Goal: Transaction & Acquisition: Subscribe to service/newsletter

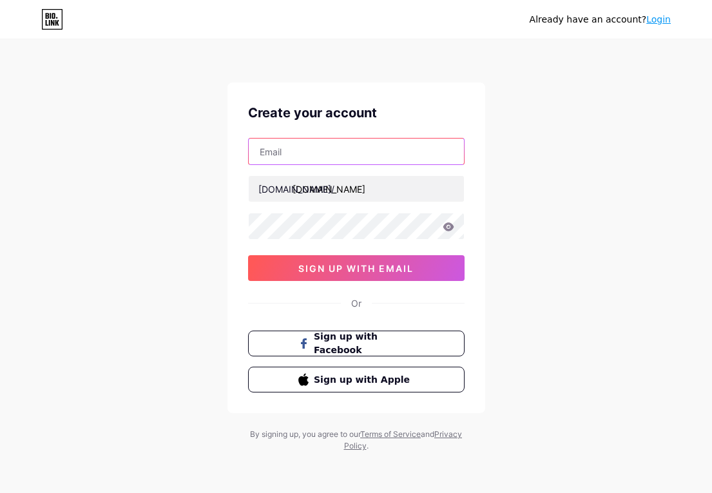
drag, startPoint x: 0, startPoint y: 0, endPoint x: 332, endPoint y: 156, distance: 366.5
click at [332, 156] on input "text" at bounding box center [356, 151] width 215 height 26
click at [310, 147] on input "text" at bounding box center [356, 151] width 215 height 26
paste input "[EMAIL_ADDRESS][DOMAIN_NAME]"
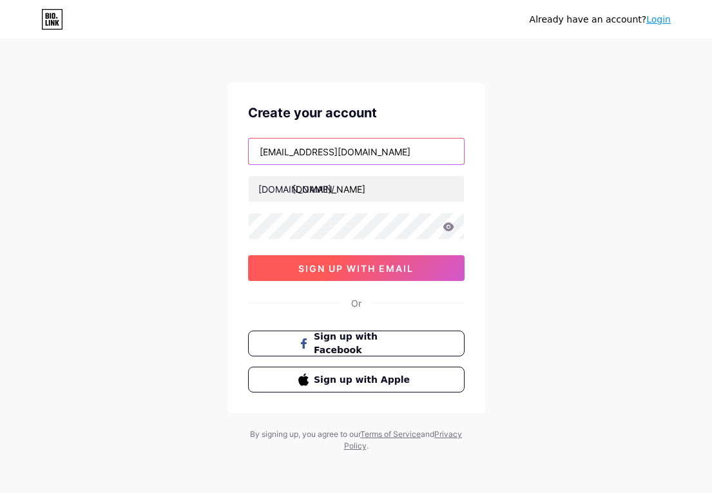
type input "[EMAIL_ADDRESS][DOMAIN_NAME]"
click at [356, 267] on span "sign up with email" at bounding box center [355, 268] width 115 height 11
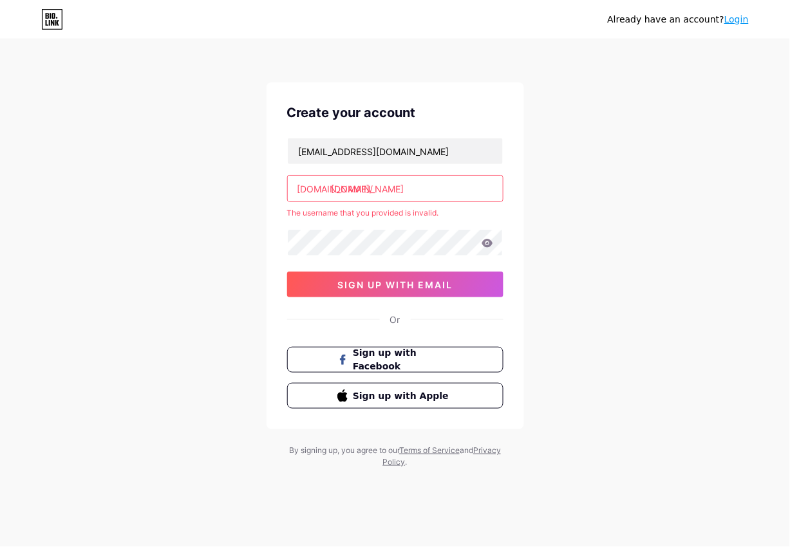
click at [441, 179] on input "[DOMAIN_NAME]" at bounding box center [395, 189] width 215 height 26
click at [375, 189] on input "[DOMAIN_NAME]" at bounding box center [395, 189] width 215 height 26
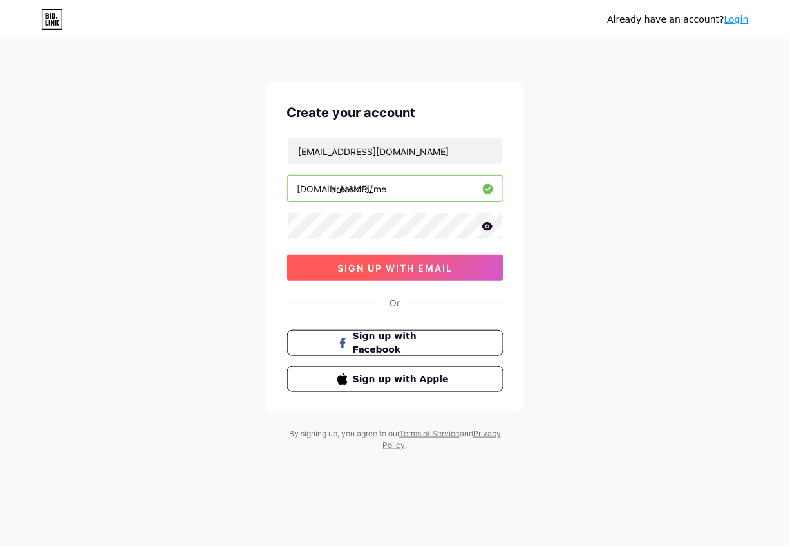
type input "areaslots_me"
click at [441, 271] on span "sign up with email" at bounding box center [395, 268] width 115 height 11
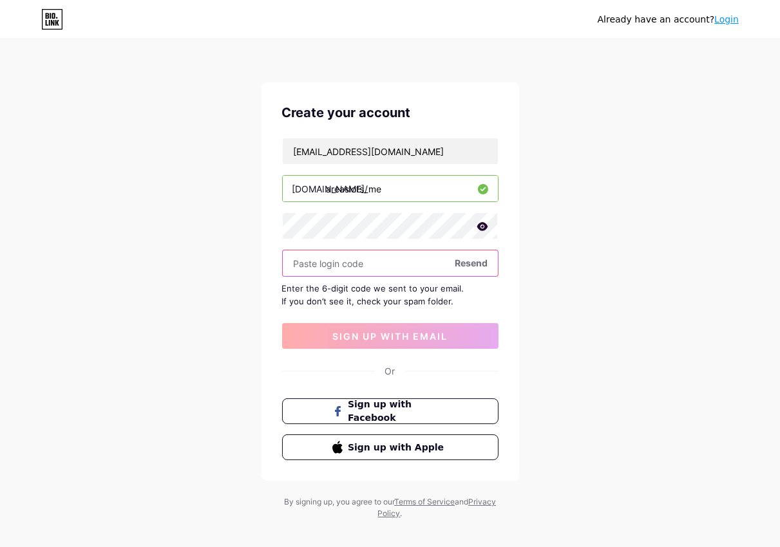
click at [335, 267] on input "text" at bounding box center [390, 264] width 215 height 26
paste input "998528"
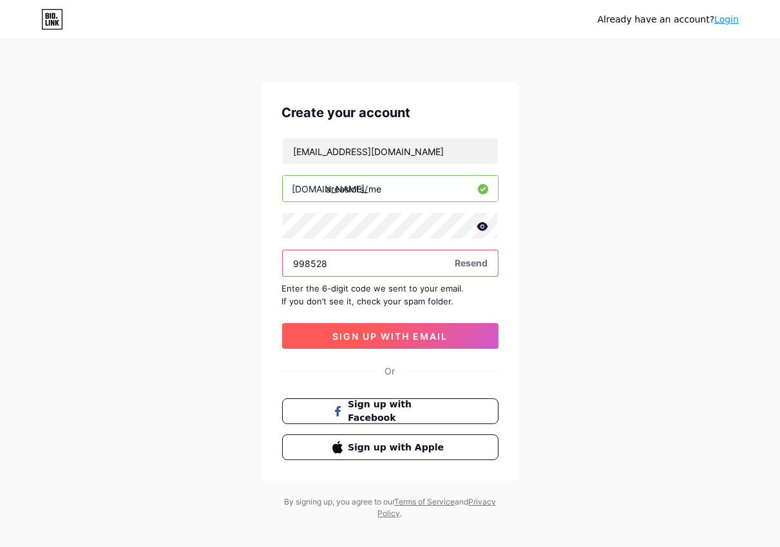
type input "998528"
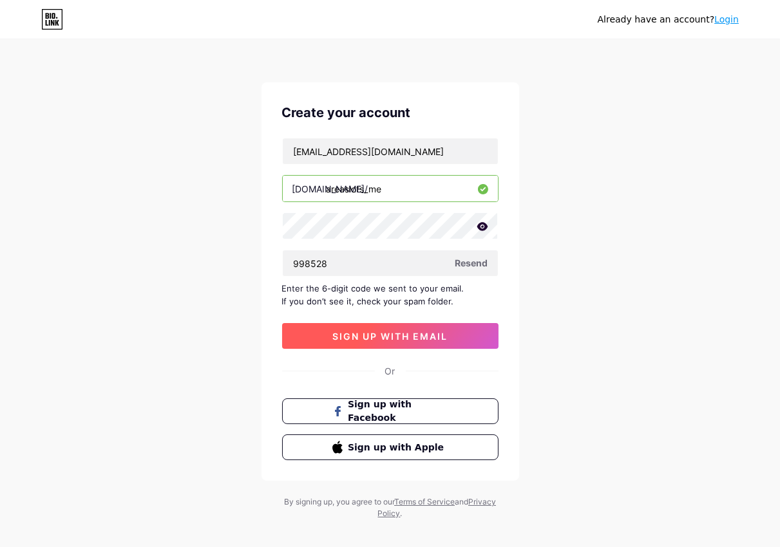
click at [415, 335] on span "sign up with email" at bounding box center [389, 336] width 115 height 11
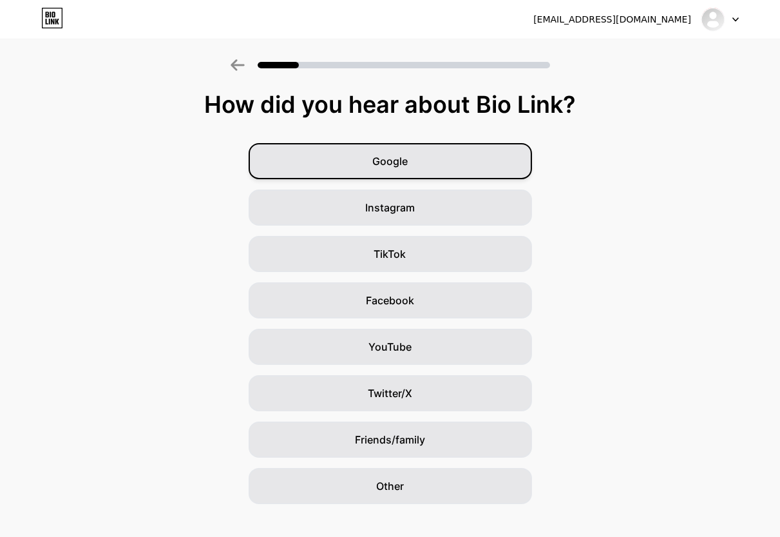
click at [404, 158] on span "Google" at bounding box center [389, 160] width 35 height 15
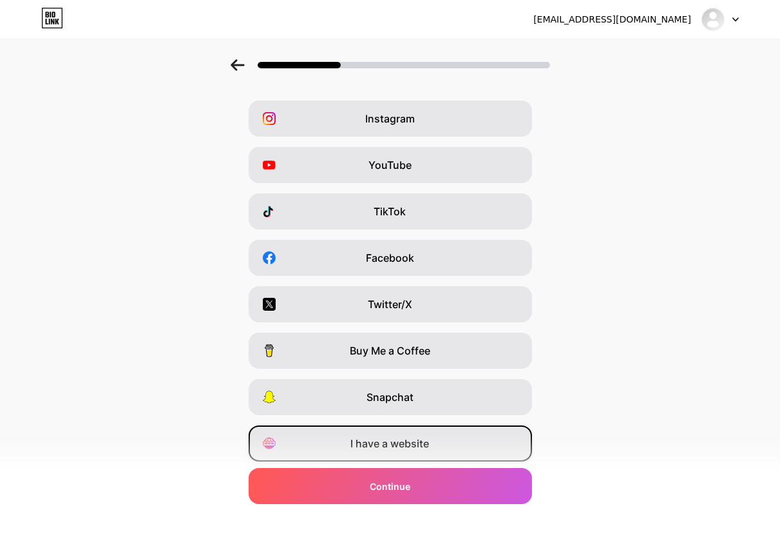
scroll to position [82, 0]
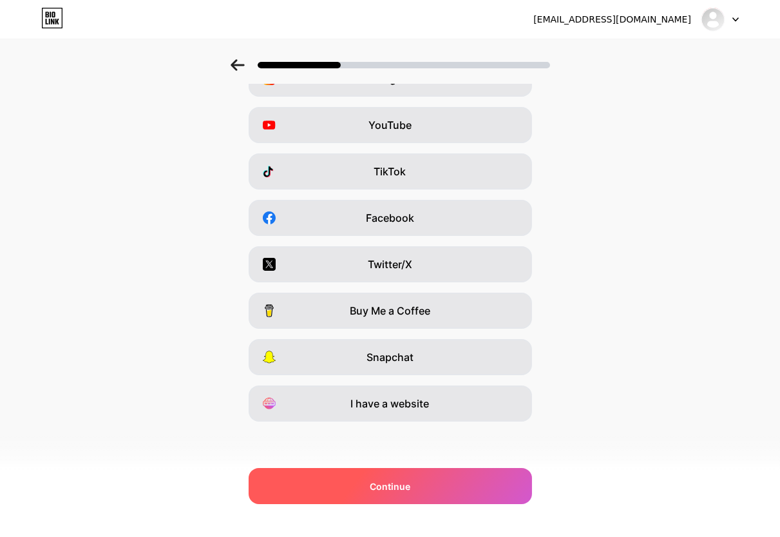
click at [408, 492] on span "Continue" at bounding box center [390, 486] width 41 height 14
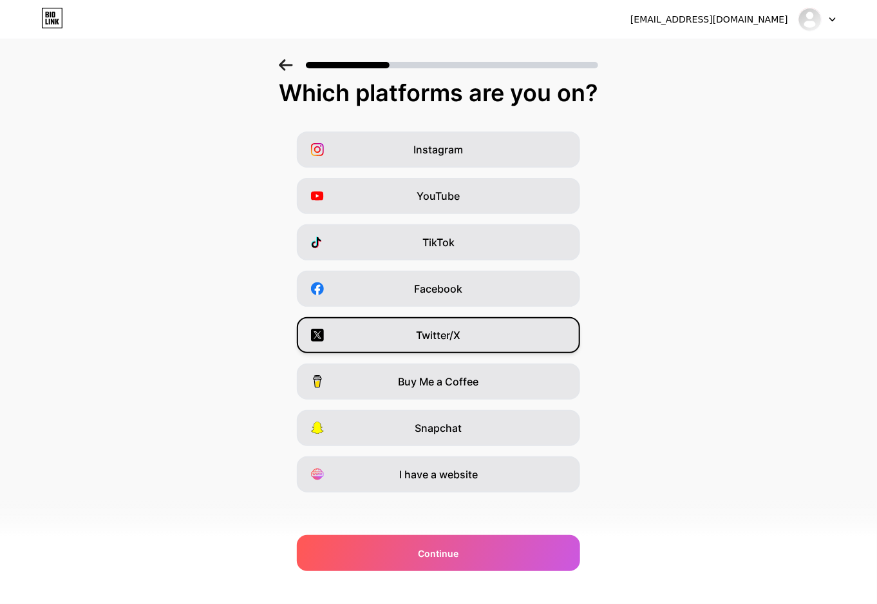
scroll to position [16, 0]
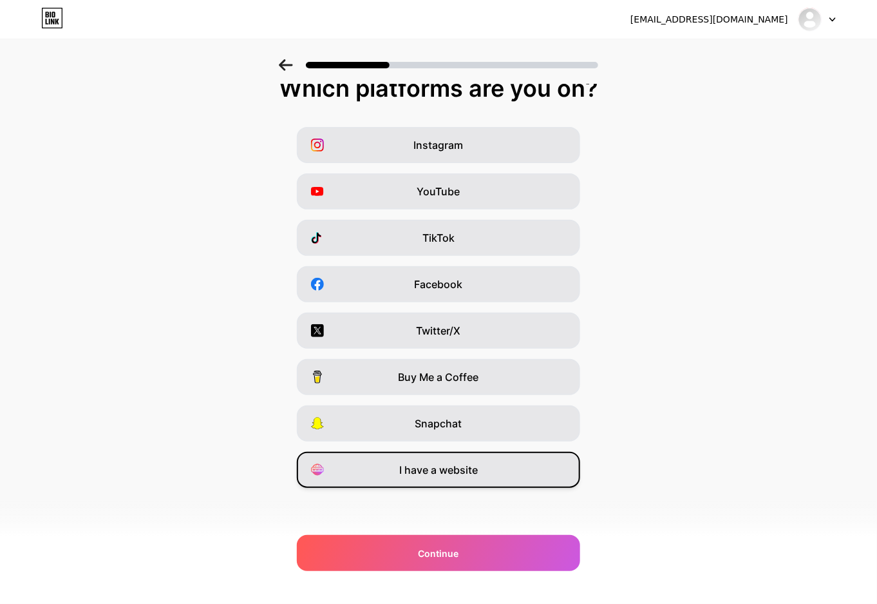
click at [436, 466] on span "I have a website" at bounding box center [438, 469] width 79 height 15
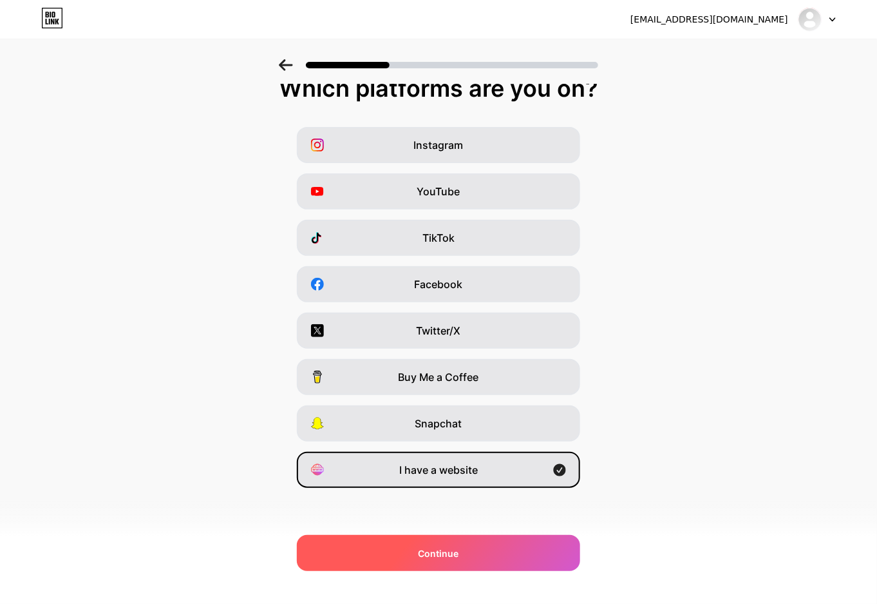
click at [473, 492] on div "Continue" at bounding box center [438, 553] width 283 height 36
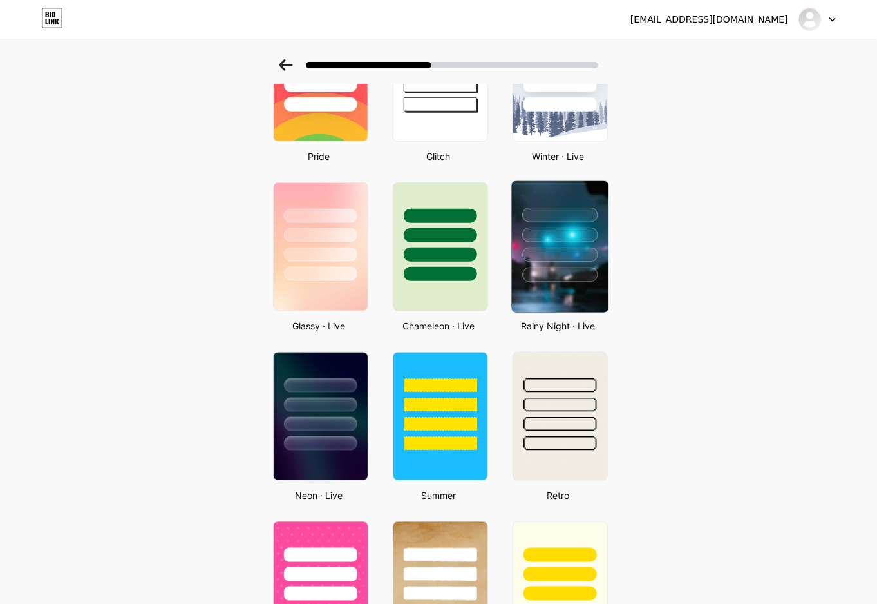
scroll to position [322, 0]
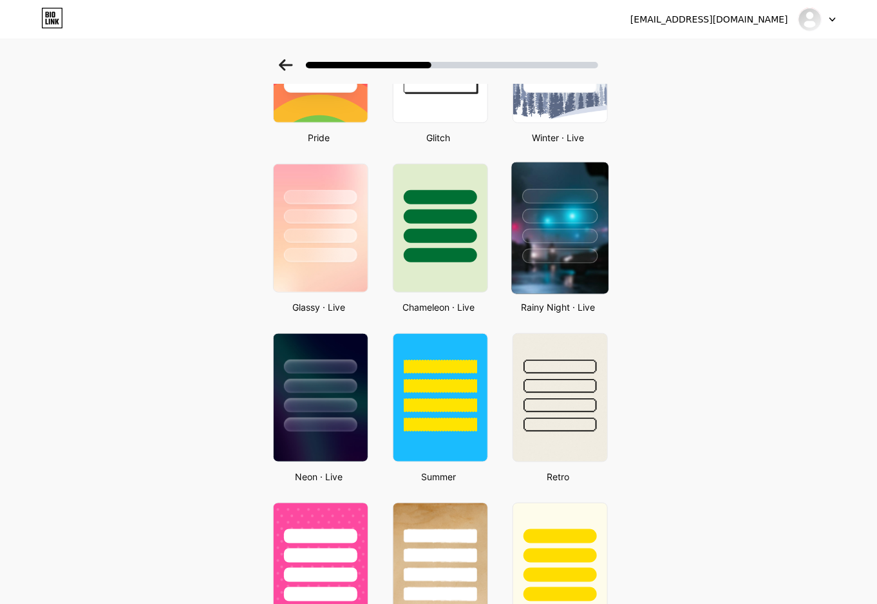
click at [578, 243] on div at bounding box center [560, 212] width 97 height 101
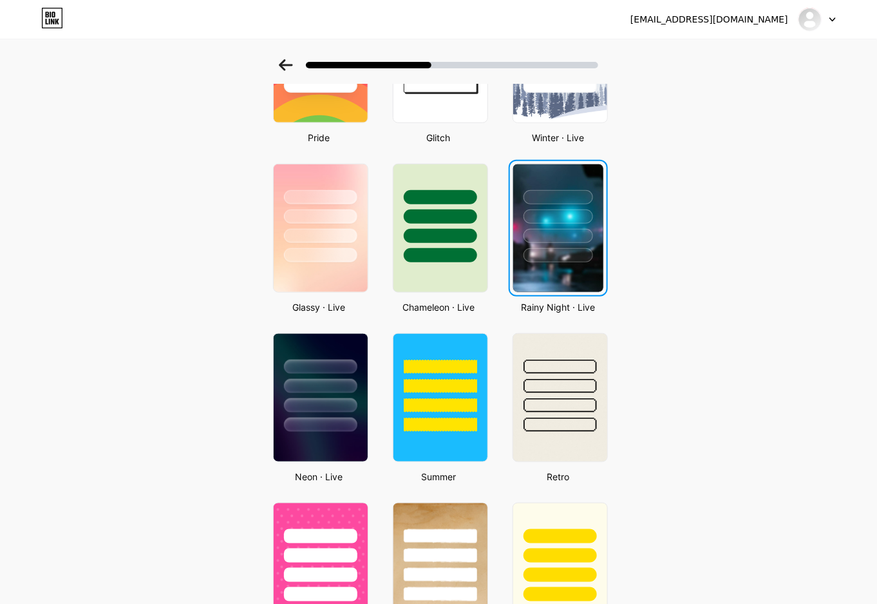
scroll to position [0, 0]
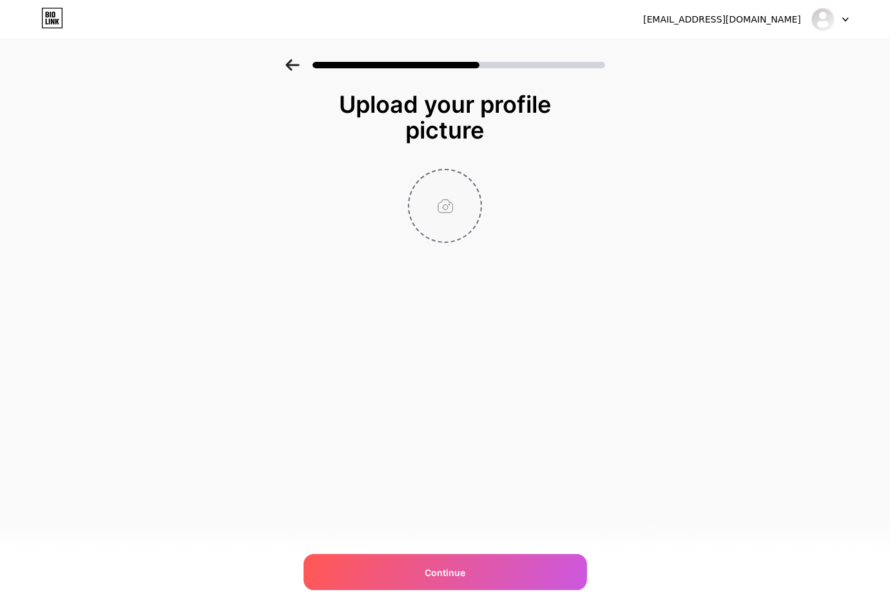
click at [464, 201] on input "file" at bounding box center [444, 205] width 71 height 71
type input "C:\fakepath\ars.jpg"
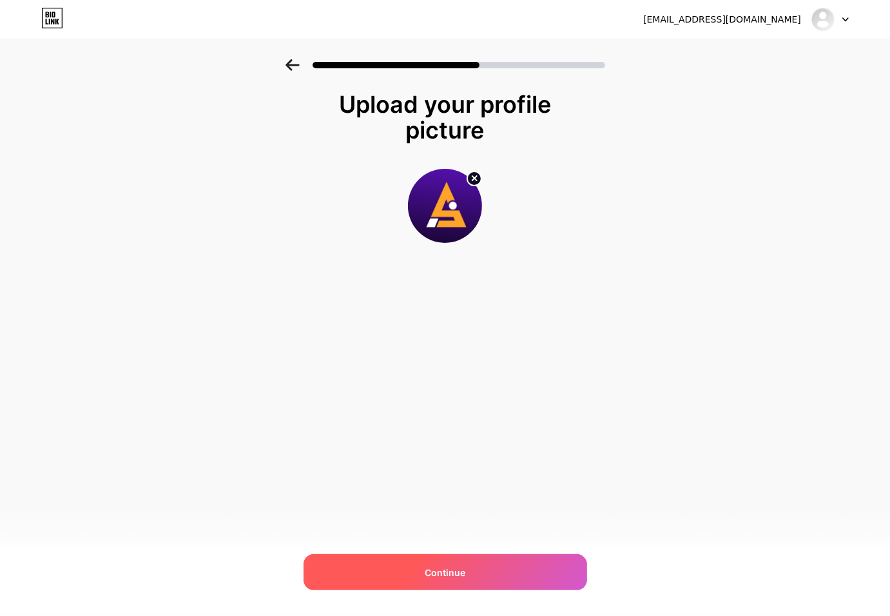
click at [480, 492] on div "Continue" at bounding box center [444, 572] width 283 height 36
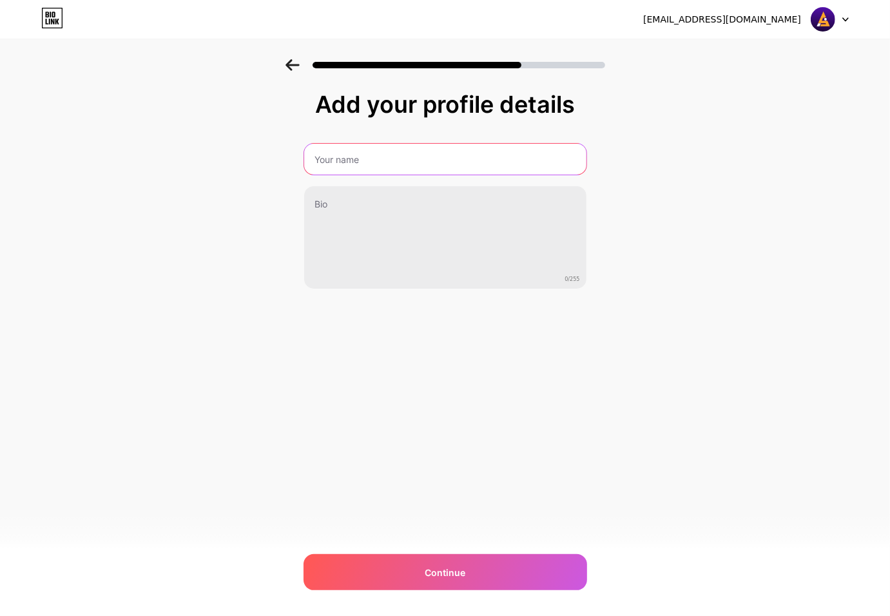
click at [403, 169] on input "text" at bounding box center [445, 159] width 282 height 31
click at [390, 165] on input "text" at bounding box center [444, 159] width 285 height 31
paste input "Areaslots"
type input "Areaslots"
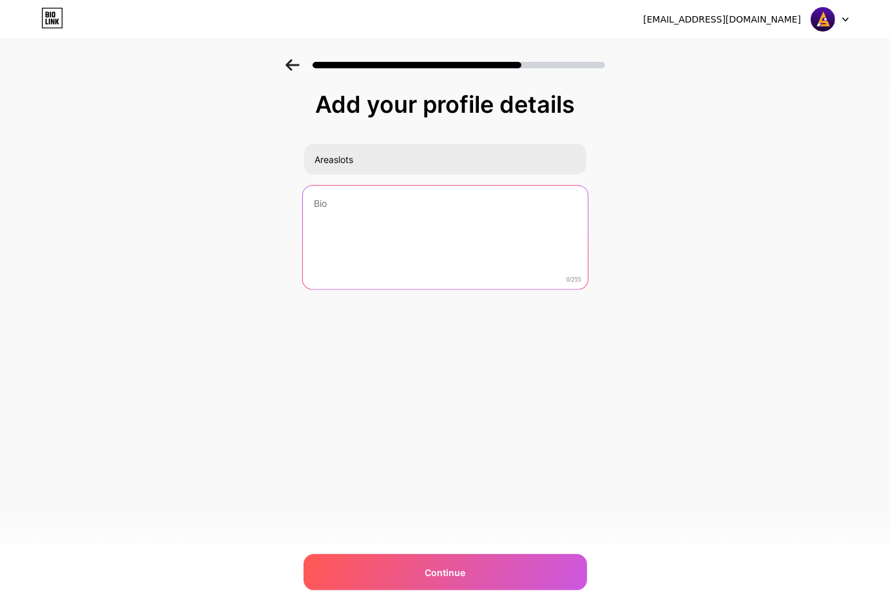
click at [377, 217] on textarea at bounding box center [444, 238] width 285 height 105
drag, startPoint x: 401, startPoint y: 233, endPoint x: 411, endPoint y: 233, distance: 9.7
click at [401, 233] on textarea at bounding box center [445, 238] width 282 height 104
paste textarea "Areaslots menghadirkan permainan slot online gacor dengan provider terbaik, jac…"
type textarea "Areaslots menghadirkan permainan slot online gacor dengan provider terbaik, jac…"
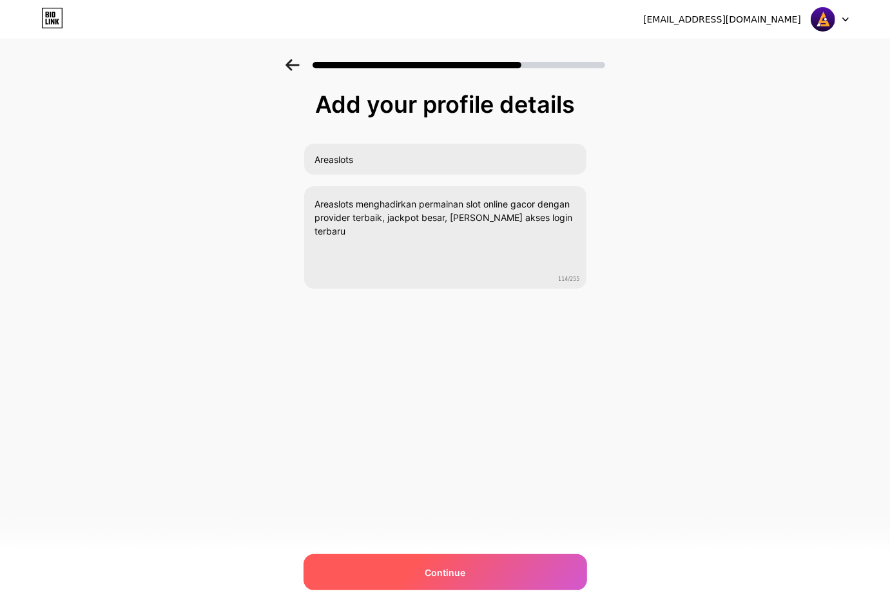
click at [471, 492] on div "Continue" at bounding box center [444, 572] width 283 height 36
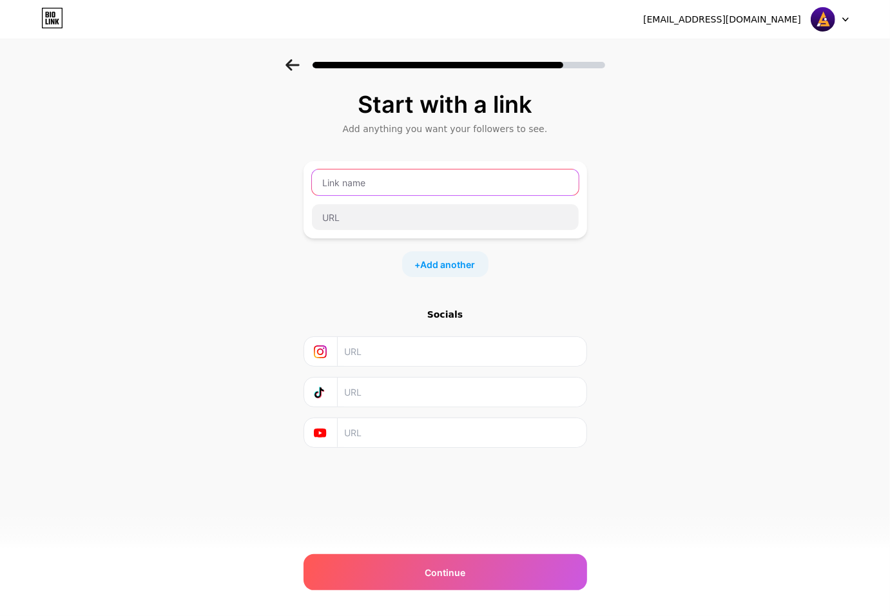
click at [417, 186] on input "text" at bounding box center [445, 182] width 267 height 26
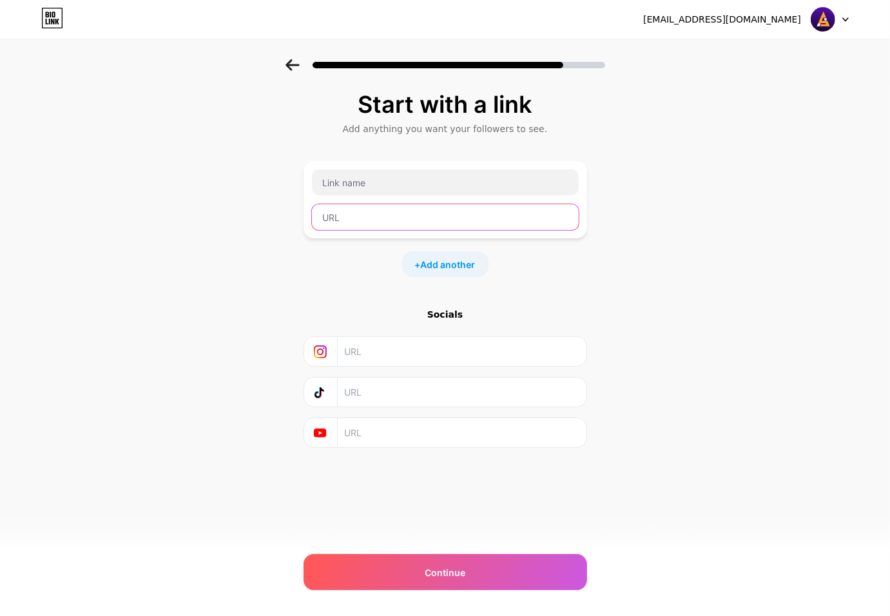
click at [384, 220] on input "text" at bounding box center [445, 217] width 267 height 26
paste input "[URL][PERSON_NAME][DOMAIN_NAME]"
type input "[URL][PERSON_NAME][DOMAIN_NAME]"
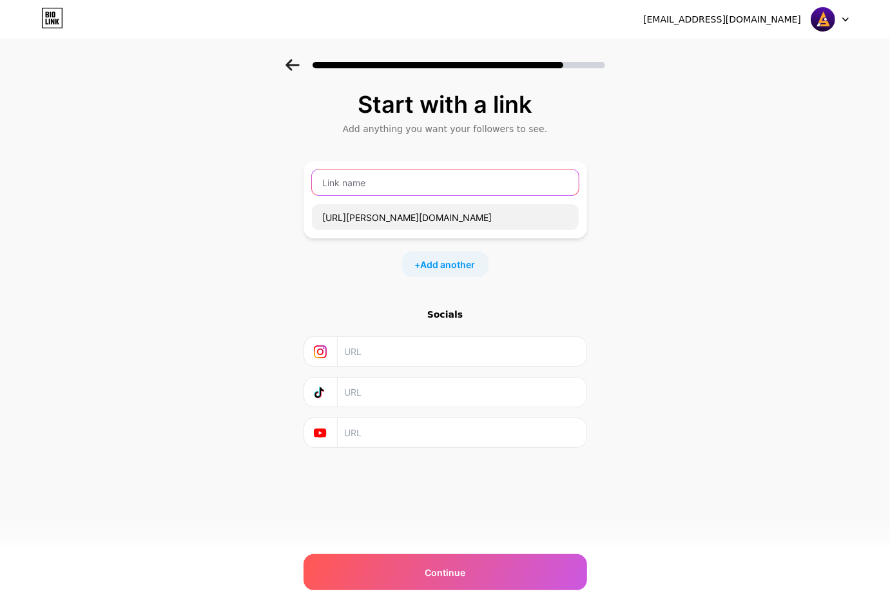
click at [368, 182] on input "text" at bounding box center [445, 182] width 267 height 26
click at [365, 178] on input "text" at bounding box center [445, 182] width 267 height 26
paste input "Daftar/Login Areaslots"
type input "Daftar/Login Areaslots"
click at [439, 269] on span "Add another" at bounding box center [448, 265] width 55 height 14
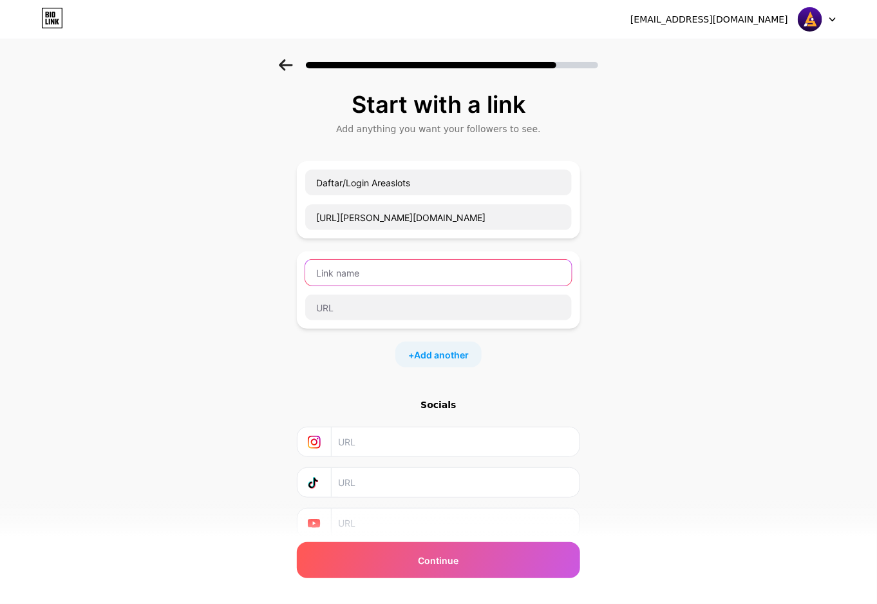
click at [439, 262] on input "text" at bounding box center [438, 273] width 267 height 26
paste input "Link Alternatif Areaslots"
type input "Link Alternatif Areaslots"
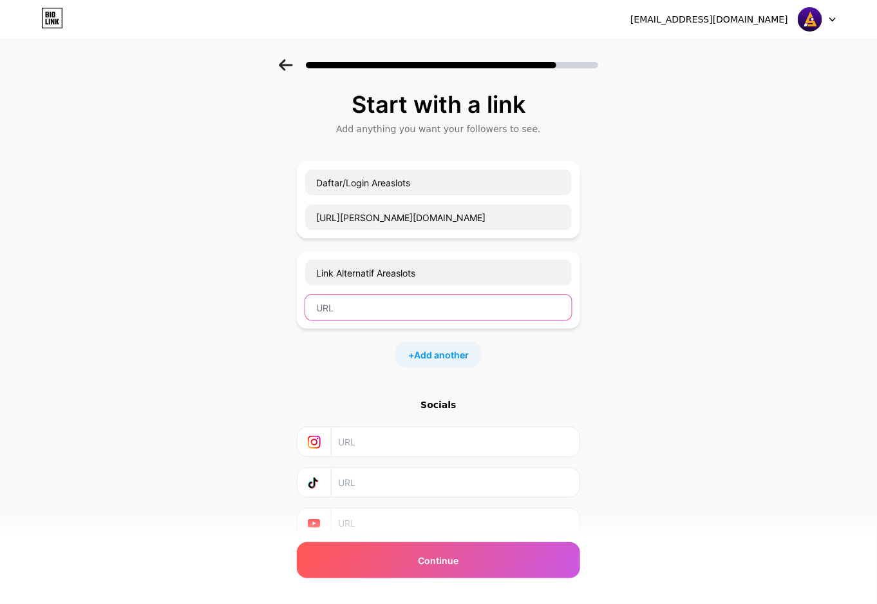
click at [415, 303] on input "text" at bounding box center [438, 307] width 267 height 26
paste input "[URL][DOMAIN_NAME]"
type input "[URL][DOMAIN_NAME]"
click at [446, 347] on div "+ Add another" at bounding box center [438, 354] width 86 height 26
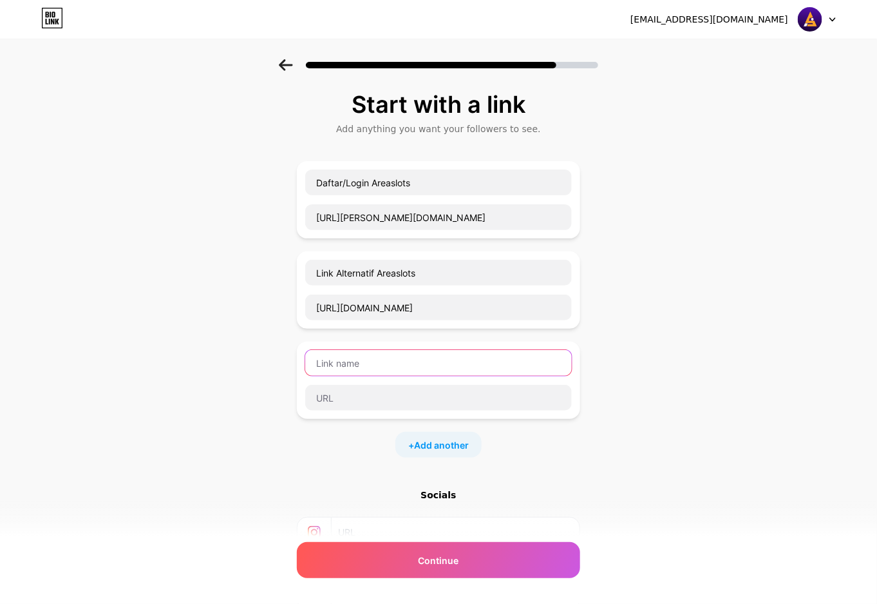
drag, startPoint x: 367, startPoint y: 365, endPoint x: 517, endPoint y: 337, distance: 152.6
click at [369, 365] on input "text" at bounding box center [438, 363] width 267 height 26
paste input "RTP Terbaru Areaslots"
type input "RTP Terbaru Areaslots"
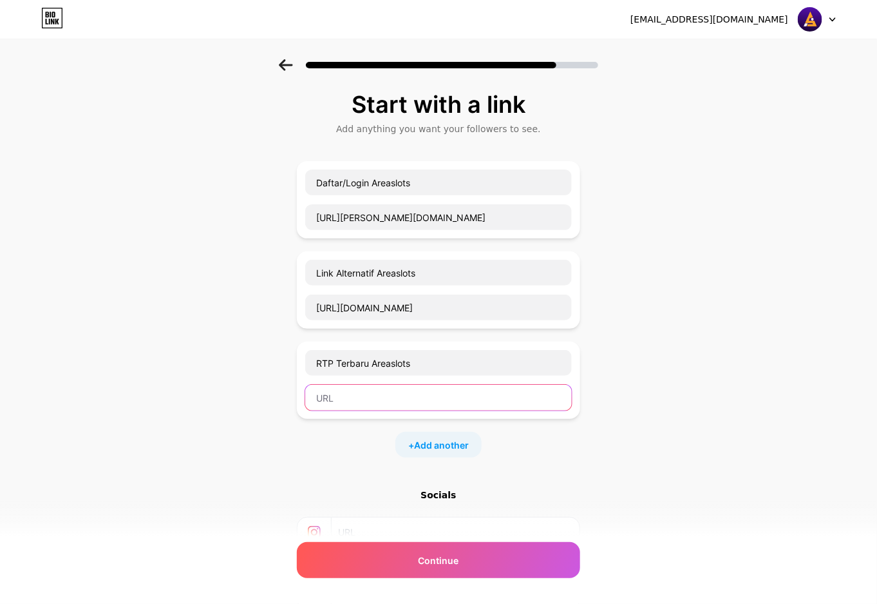
click at [365, 392] on input "text" at bounding box center [438, 398] width 267 height 26
paste input "[URL][PERSON_NAME][DOMAIN_NAME]"
type input "[URL][PERSON_NAME][DOMAIN_NAME]"
drag, startPoint x: 430, startPoint y: 442, endPoint x: 493, endPoint y: 369, distance: 96.8
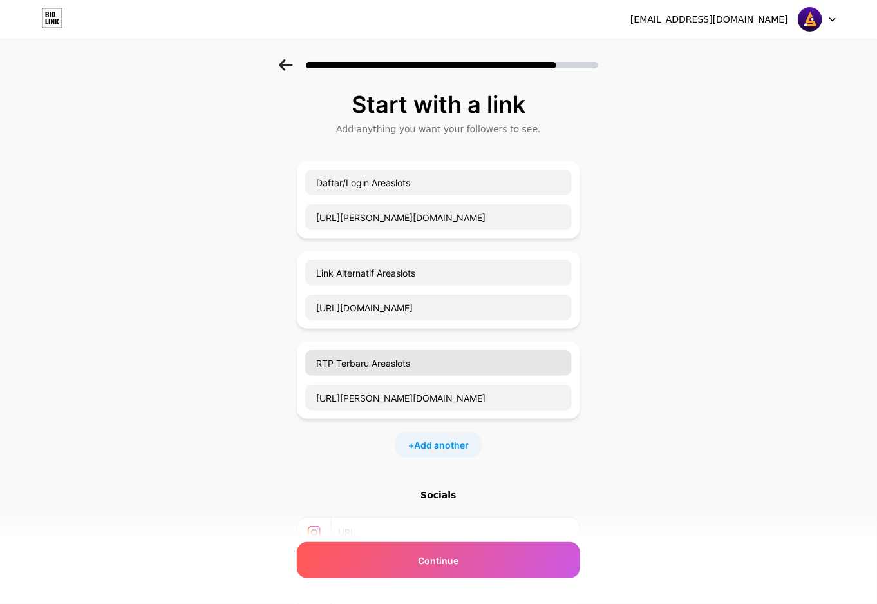
click at [432, 442] on span "Add another" at bounding box center [441, 445] width 55 height 14
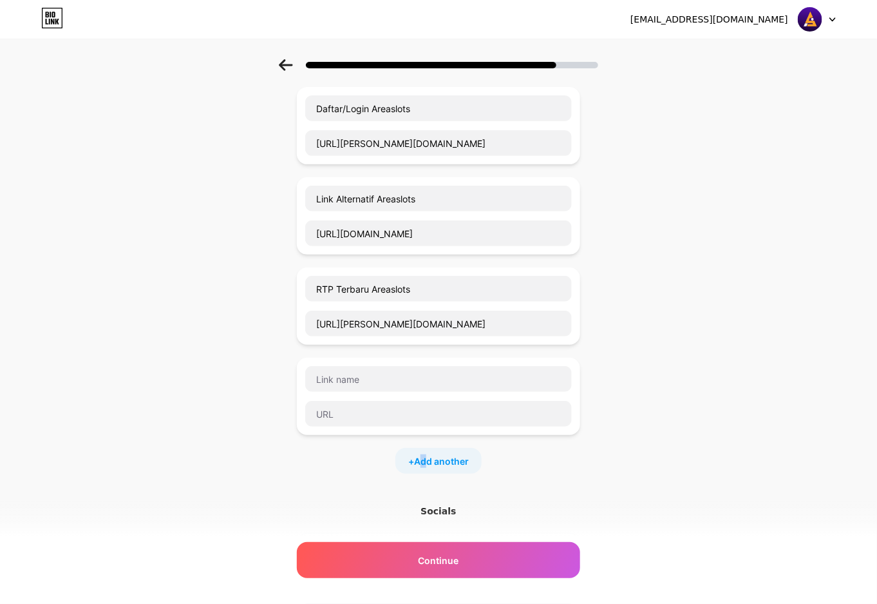
scroll to position [161, 0]
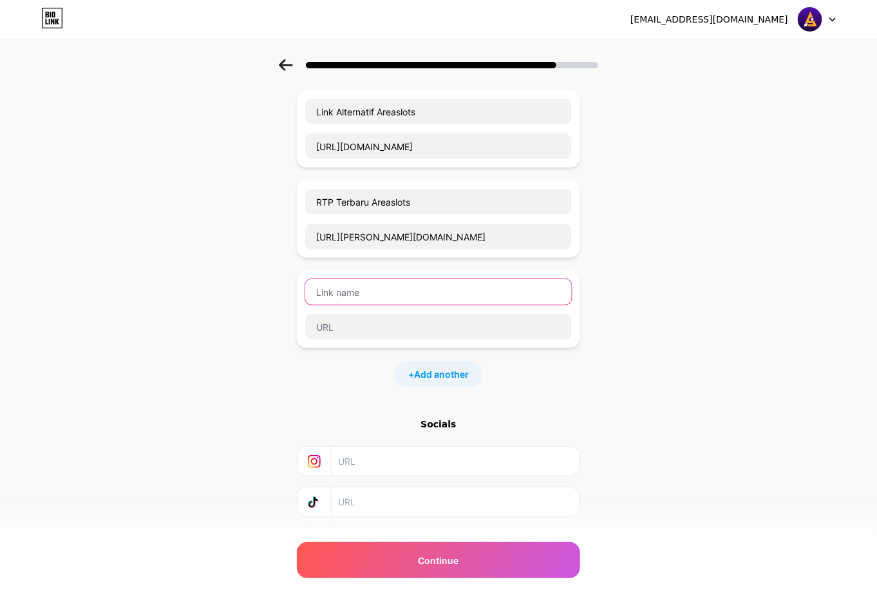
drag, startPoint x: 372, startPoint y: 293, endPoint x: 741, endPoint y: 274, distance: 370.2
click at [384, 293] on input "text" at bounding box center [438, 292] width 267 height 26
paste input "Live Chat Areaslots"
type input "Live Chat Areaslots"
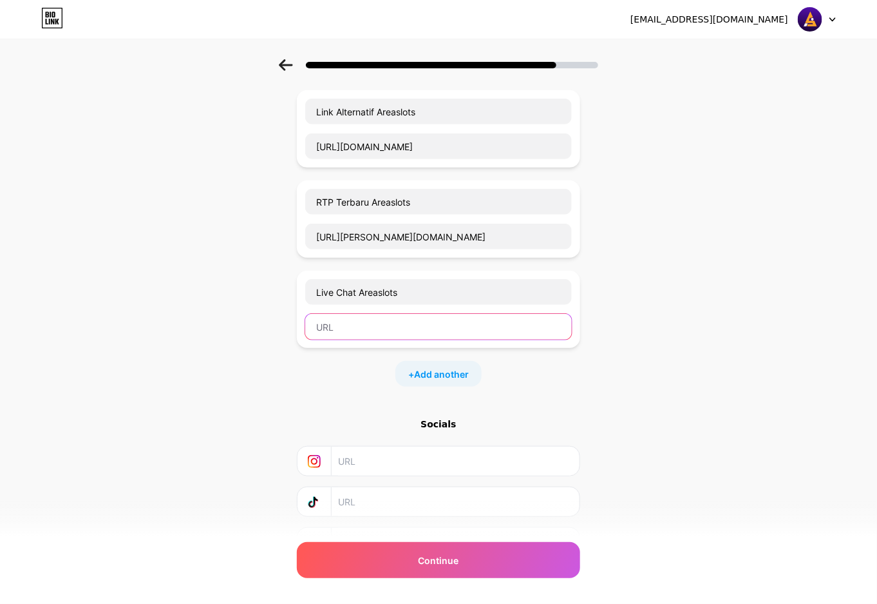
click at [339, 330] on input "text" at bounding box center [438, 327] width 267 height 26
paste input "[URL][PERSON_NAME][DOMAIN_NAME]"
type input "[URL][PERSON_NAME][DOMAIN_NAME]"
click at [422, 377] on span "Add another" at bounding box center [441, 374] width 55 height 14
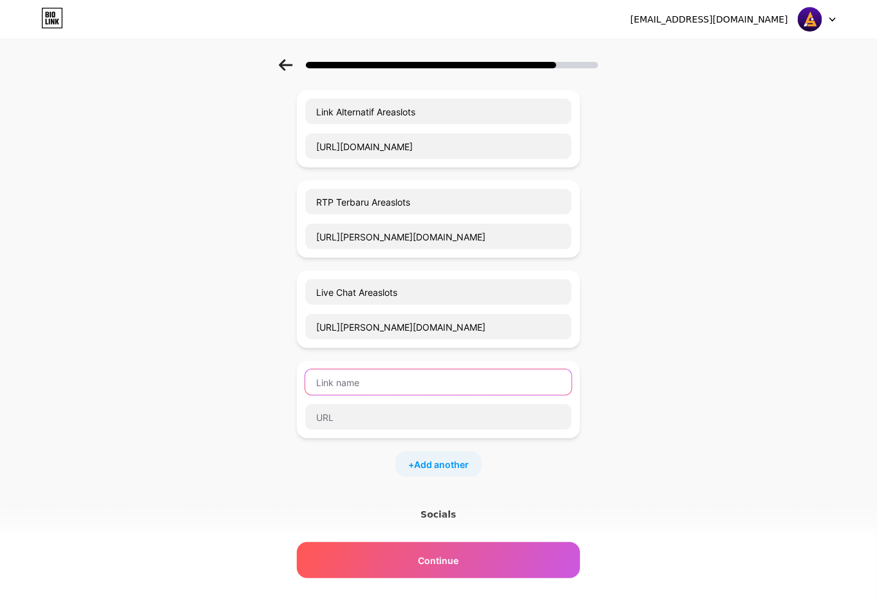
drag, startPoint x: 332, startPoint y: 387, endPoint x: 665, endPoint y: 340, distance: 335.7
click at [343, 385] on input "text" at bounding box center [438, 382] width 267 height 26
paste input "WhatsApp Areaslots"
type input "WhatsApp Areaslots"
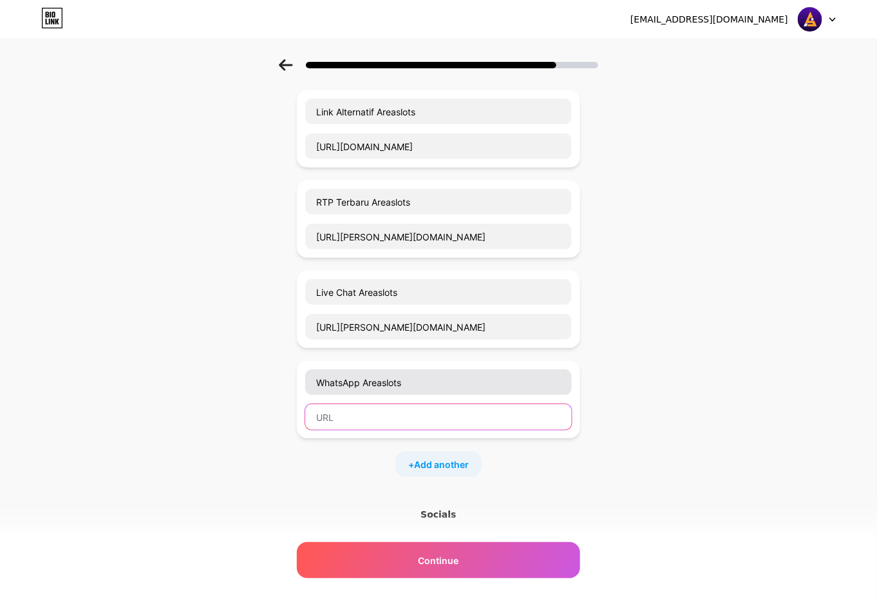
drag, startPoint x: 423, startPoint y: 416, endPoint x: 529, endPoint y: 382, distance: 111.6
click at [424, 415] on input "text" at bounding box center [438, 417] width 267 height 26
paste input "[URL][PERSON_NAME][DOMAIN_NAME]"
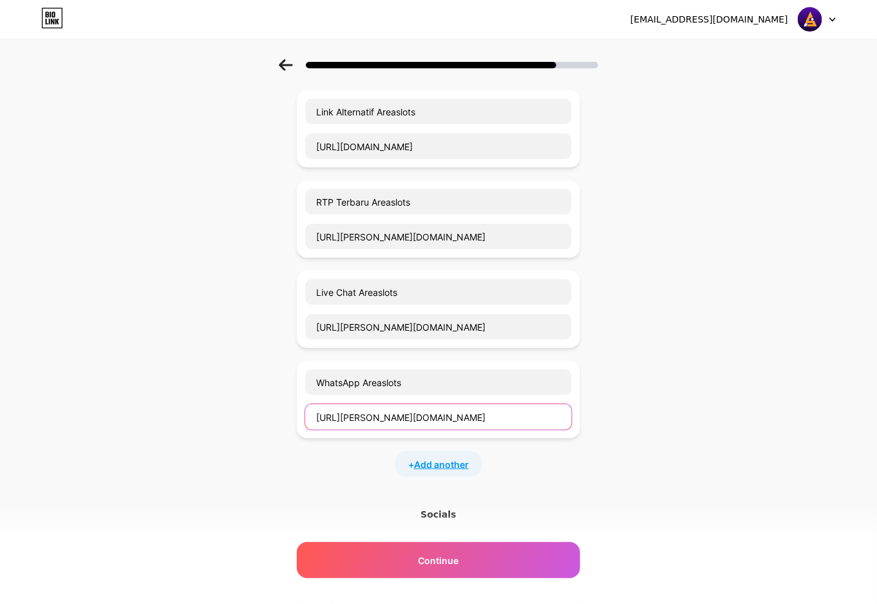
type input "[URL][PERSON_NAME][DOMAIN_NAME]"
click at [455, 461] on span "Add another" at bounding box center [441, 464] width 55 height 14
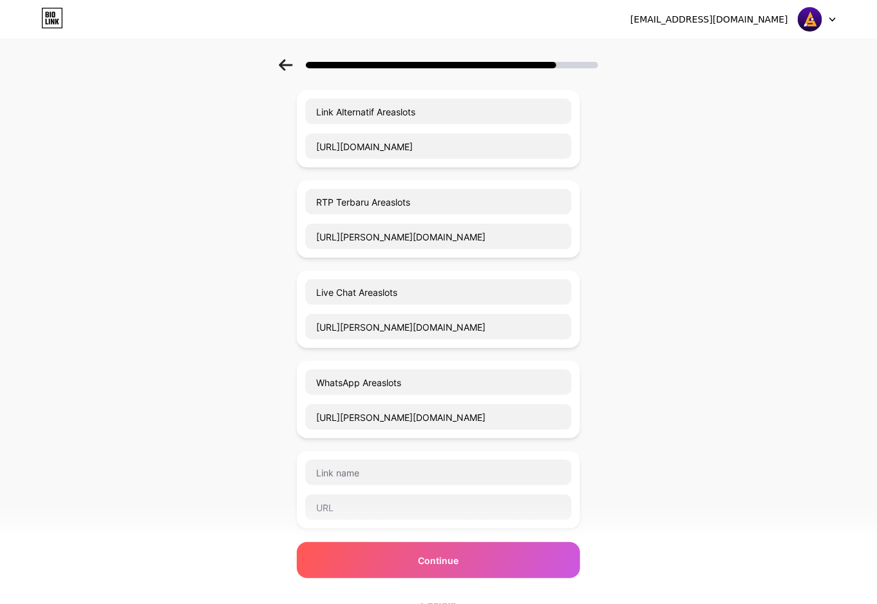
click at [374, 455] on div at bounding box center [438, 489] width 283 height 77
click at [381, 470] on input "text" at bounding box center [438, 472] width 267 height 26
paste input "Telegram Official Areaslots"
type input "Telegram Official Areaslots"
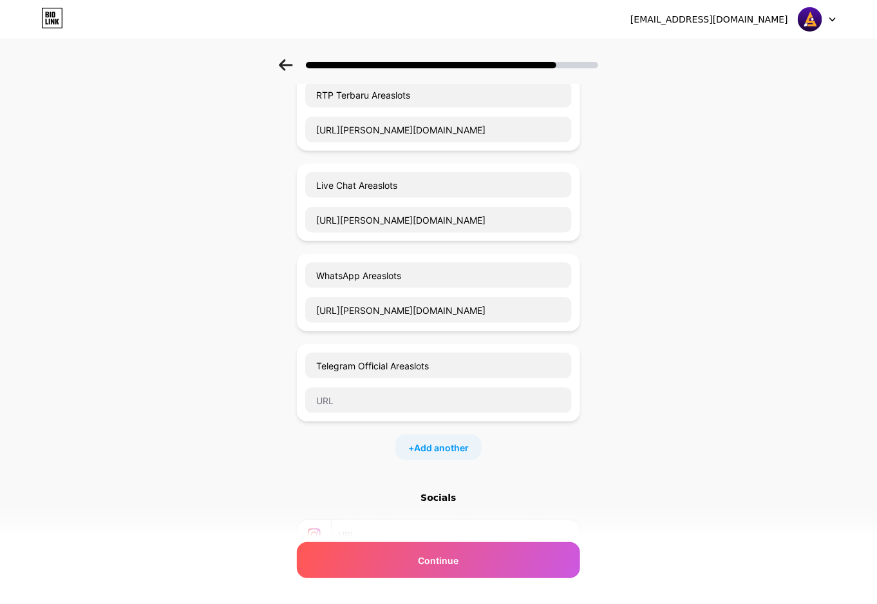
scroll to position [415, 0]
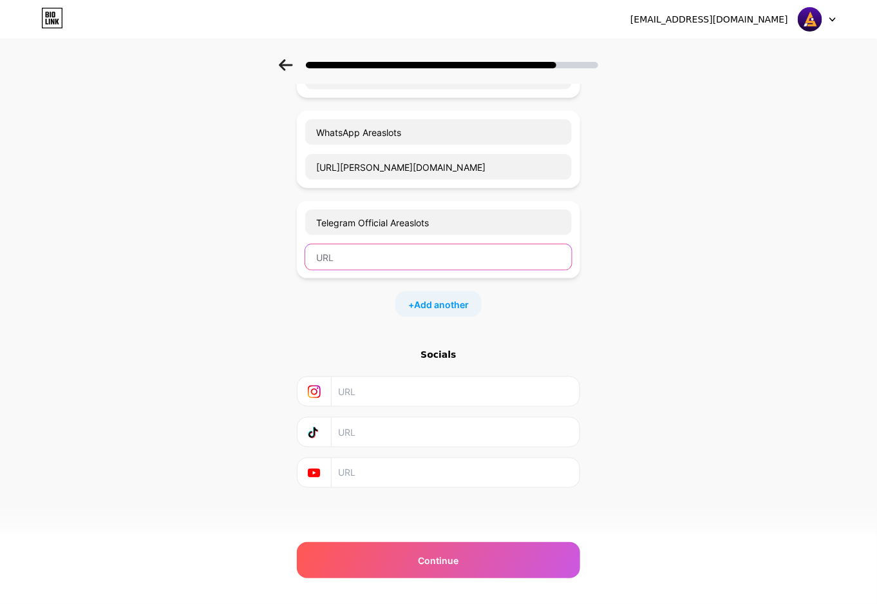
click at [368, 252] on input "text" at bounding box center [438, 257] width 267 height 26
paste input "[URL][PERSON_NAME][DOMAIN_NAME]"
type input "[URL][PERSON_NAME][DOMAIN_NAME]"
click at [448, 308] on span "Add another" at bounding box center [441, 305] width 55 height 14
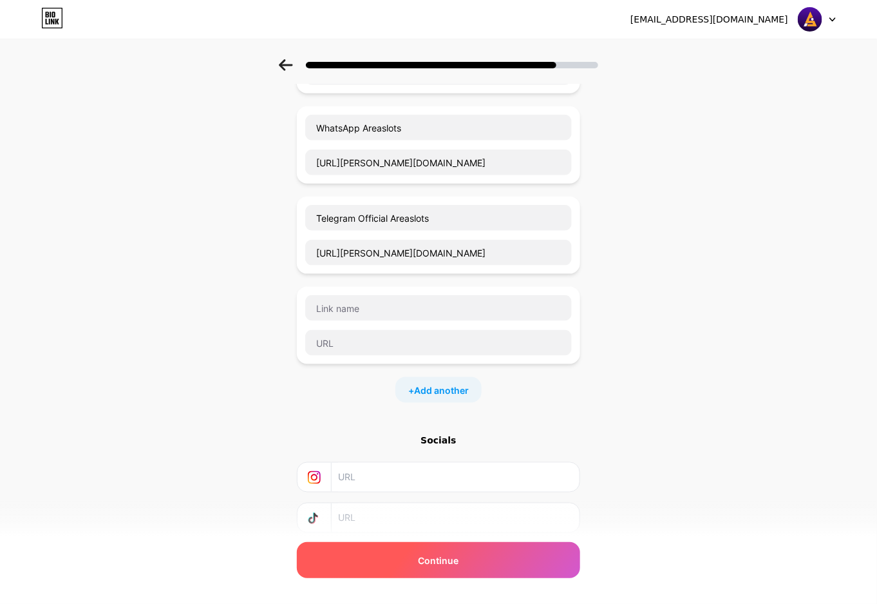
click at [440, 492] on div "Continue" at bounding box center [438, 560] width 283 height 36
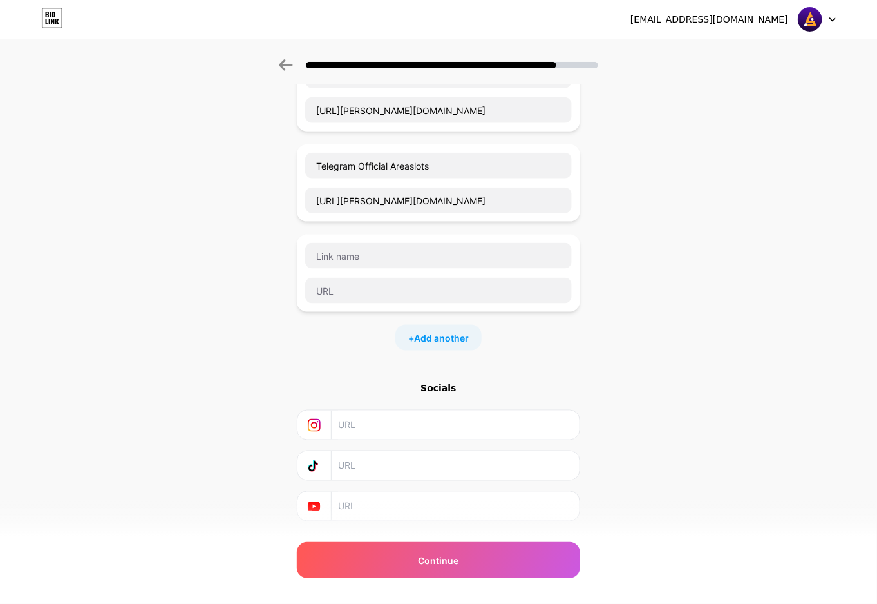
scroll to position [506, 0]
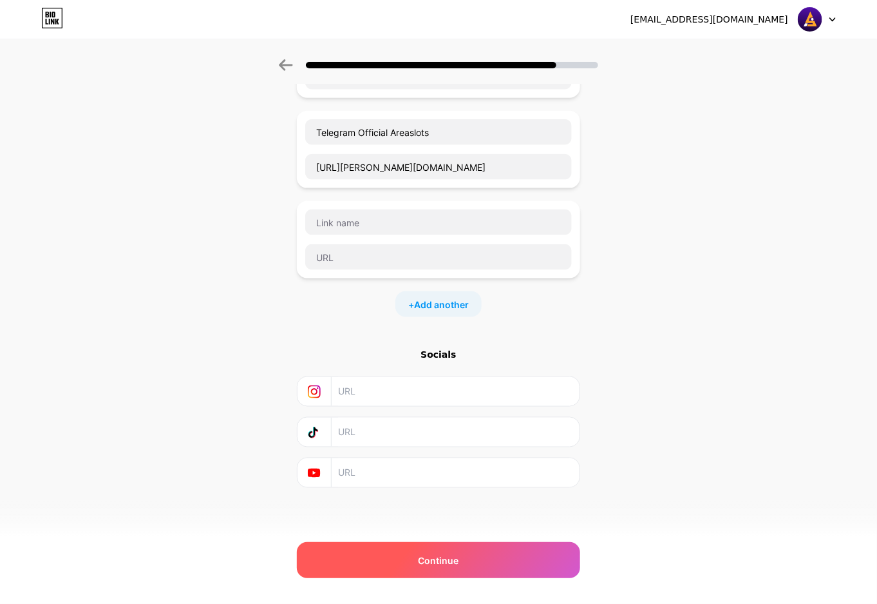
click at [451, 492] on span "Continue" at bounding box center [439, 560] width 41 height 14
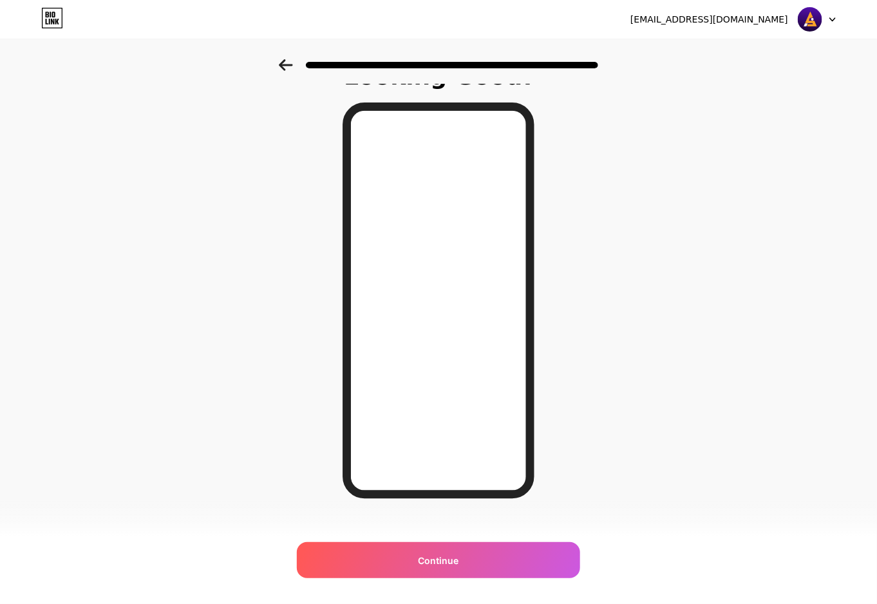
scroll to position [43, 0]
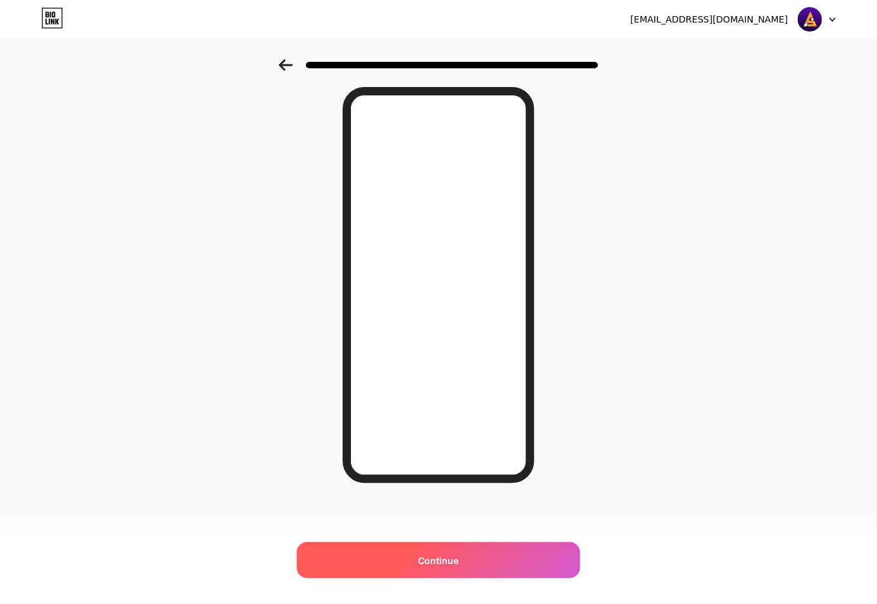
click at [479, 492] on div "Continue" at bounding box center [438, 560] width 283 height 36
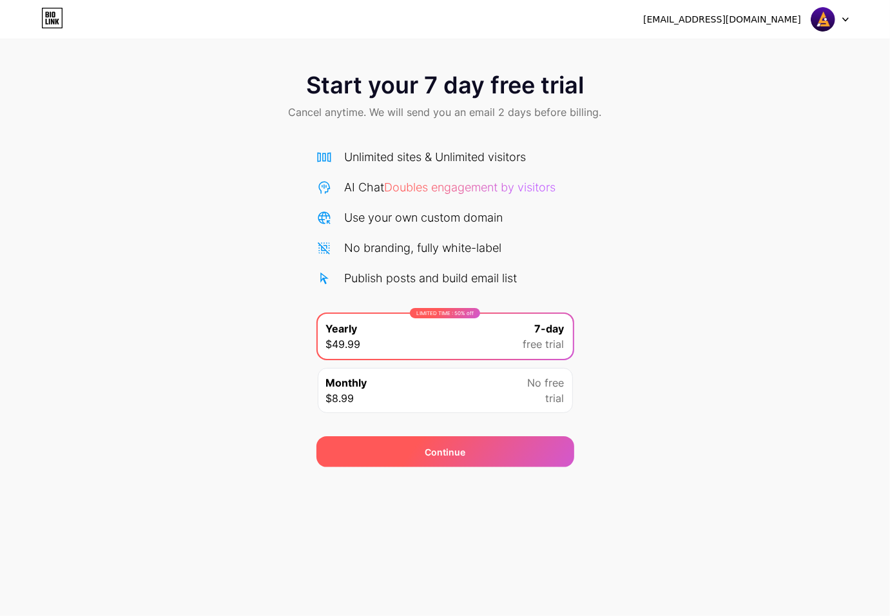
click at [459, 442] on div "Continue" at bounding box center [445, 451] width 258 height 31
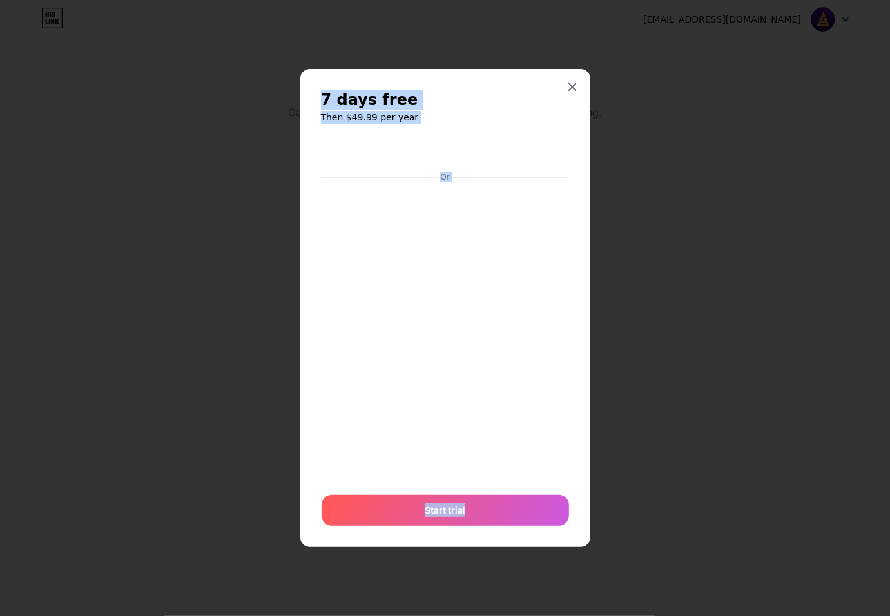
drag, startPoint x: 477, startPoint y: 517, endPoint x: 734, endPoint y: 408, distance: 279.7
click at [711, 408] on div "7 days free Then $49.99 per year Or Start trial" at bounding box center [445, 308] width 890 height 616
click at [520, 488] on div "Or Start trial" at bounding box center [445, 331] width 249 height 389
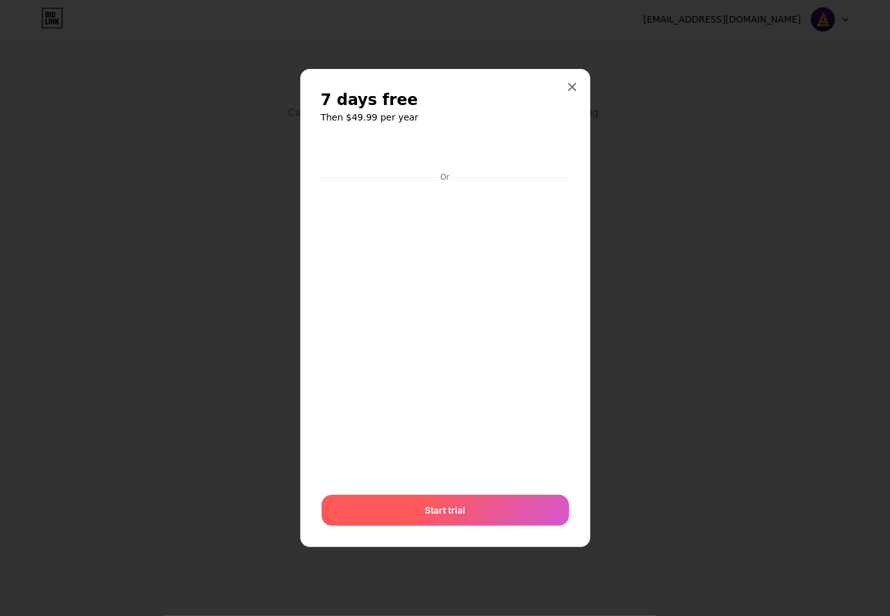
click at [525, 492] on div "Start trial" at bounding box center [444, 510] width 247 height 31
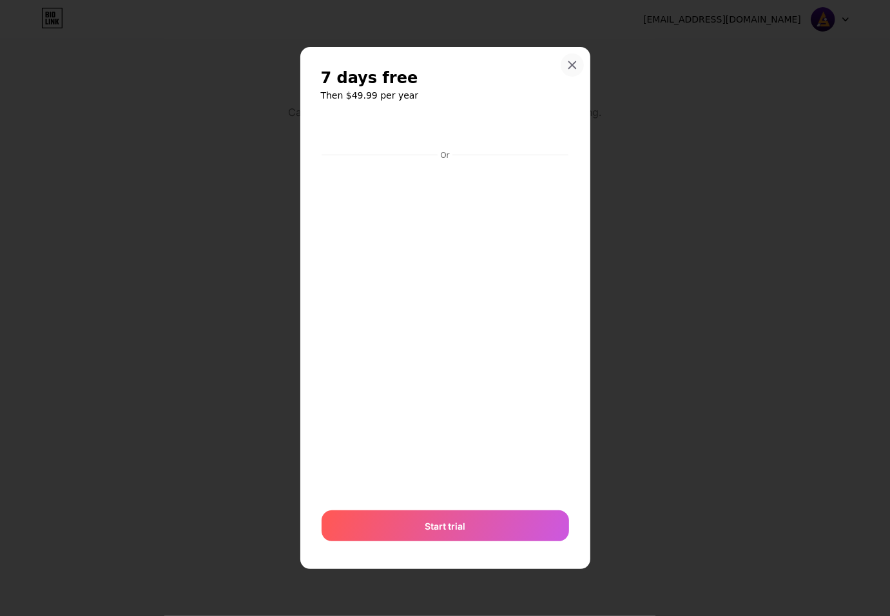
click at [567, 61] on icon at bounding box center [572, 65] width 10 height 10
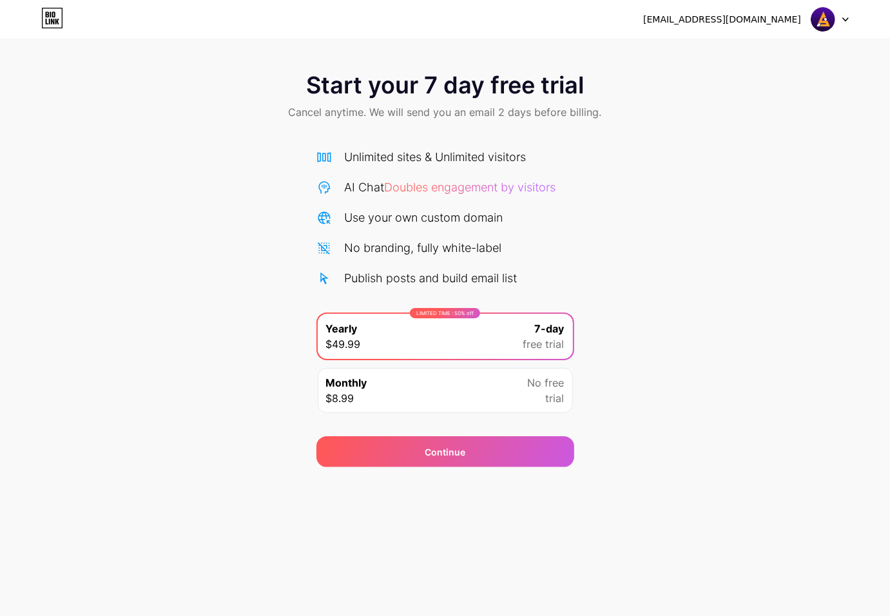
click at [484, 348] on div "LIMITED TIME : 50% off Yearly $49.99 7-day free trial" at bounding box center [445, 336] width 255 height 45
click at [711, 18] on div "[EMAIL_ADDRESS][DOMAIN_NAME] Logout" at bounding box center [445, 19] width 890 height 23
click at [511, 187] on span "Doubles engagement by visitors" at bounding box center [470, 187] width 171 height 14
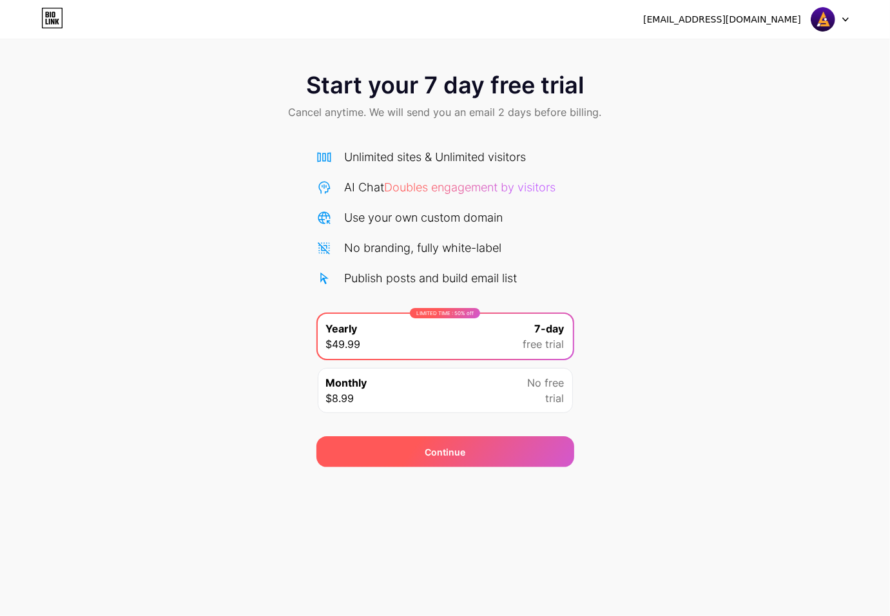
click at [457, 445] on div "Continue" at bounding box center [444, 452] width 41 height 14
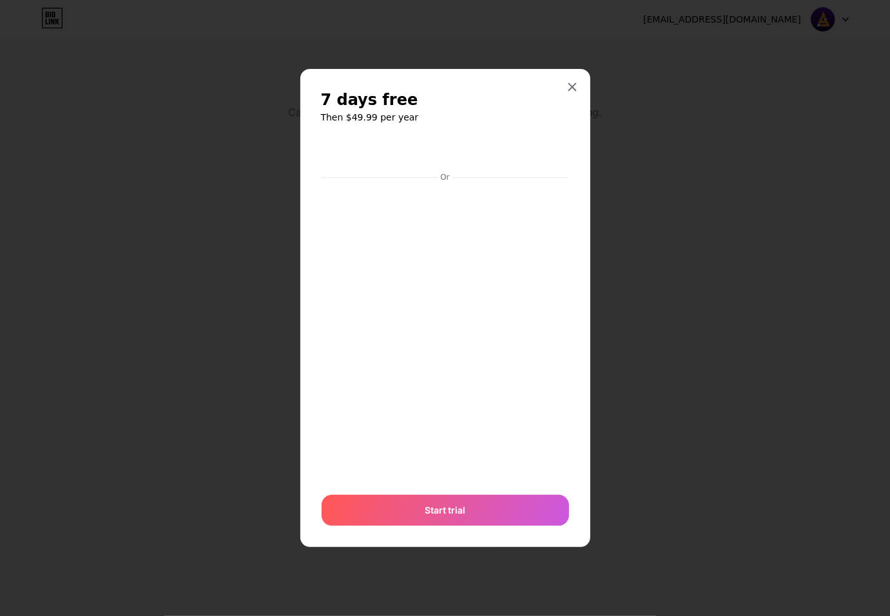
drag, startPoint x: 572, startPoint y: 89, endPoint x: 569, endPoint y: 105, distance: 16.4
click at [572, 90] on icon at bounding box center [572, 87] width 10 height 10
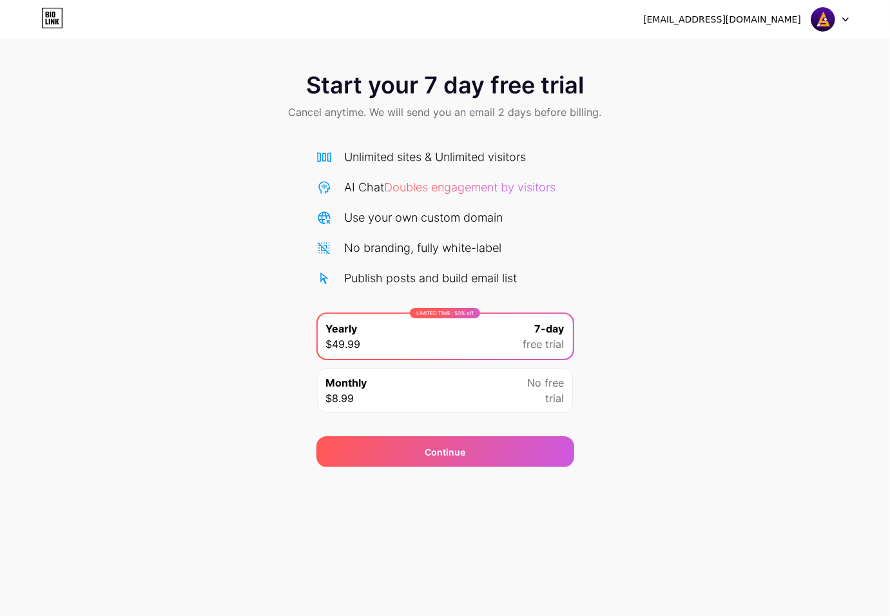
click at [462, 468] on div "[EMAIL_ADDRESS][DOMAIN_NAME] Logout Link Copied Start your 7 day free trial Can…" at bounding box center [445, 308] width 890 height 616
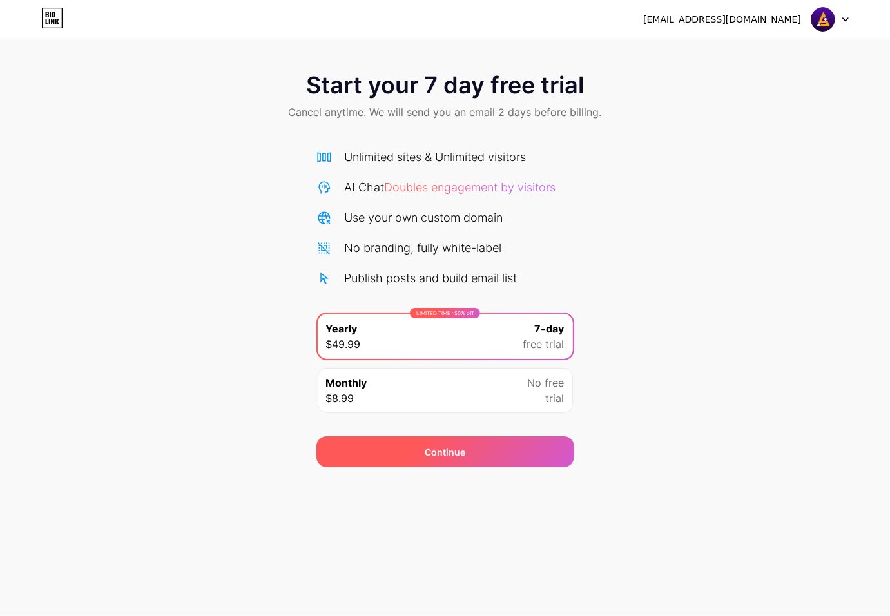
click at [465, 465] on div "Continue" at bounding box center [445, 451] width 258 height 31
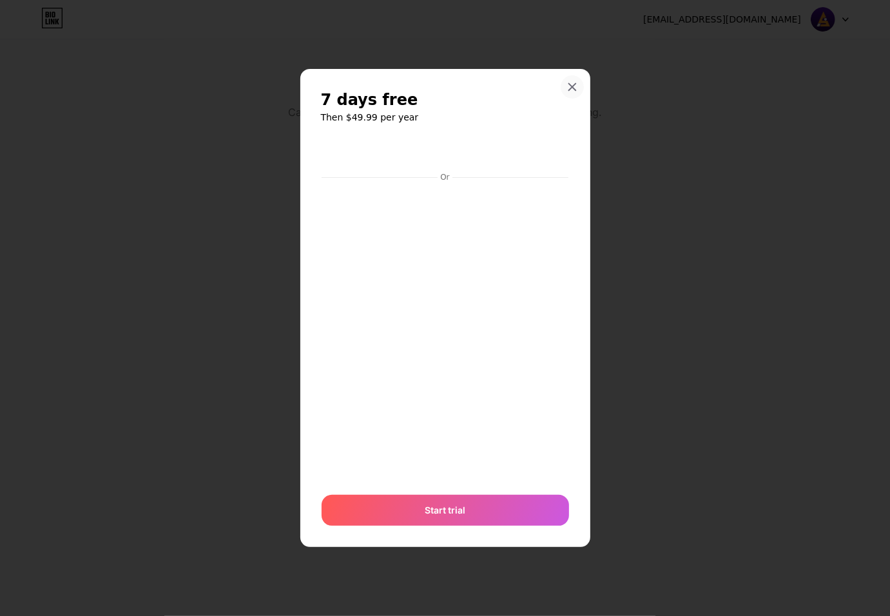
click at [576, 82] on icon at bounding box center [572, 87] width 10 height 10
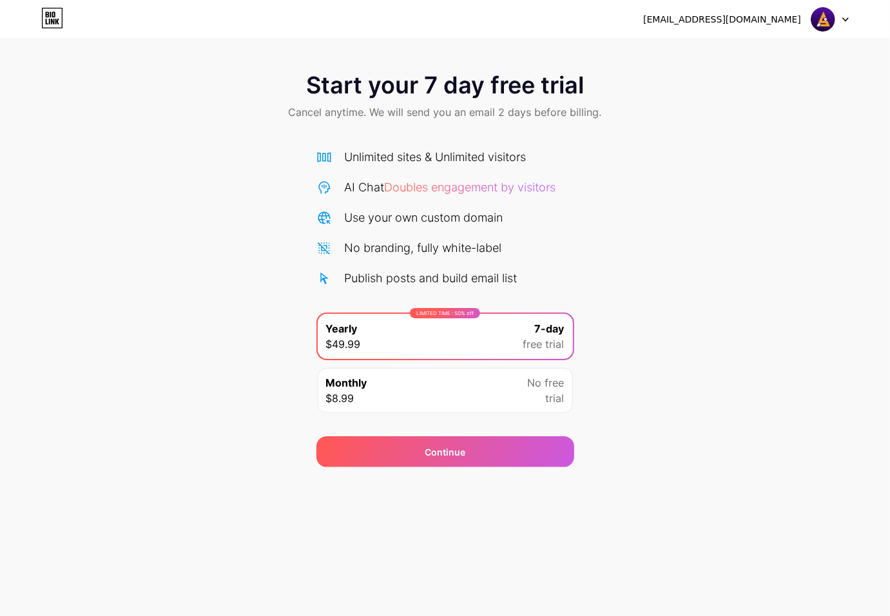
click at [711, 171] on div "Start your 7 day free trial Cancel anytime. We will send you an email 2 days be…" at bounding box center [445, 263] width 890 height 408
click at [711, 17] on icon at bounding box center [845, 19] width 6 height 5
click at [711, 158] on div "Start your 7 day free trial Cancel anytime. We will send you an email 2 days be…" at bounding box center [445, 263] width 890 height 408
click at [351, 252] on div "No branding, fully white-label" at bounding box center [423, 247] width 157 height 17
click at [352, 171] on div "Unlimited sites & Unlimited visitors AI Chat Doubles engagement by visitors Use…" at bounding box center [445, 217] width 258 height 138
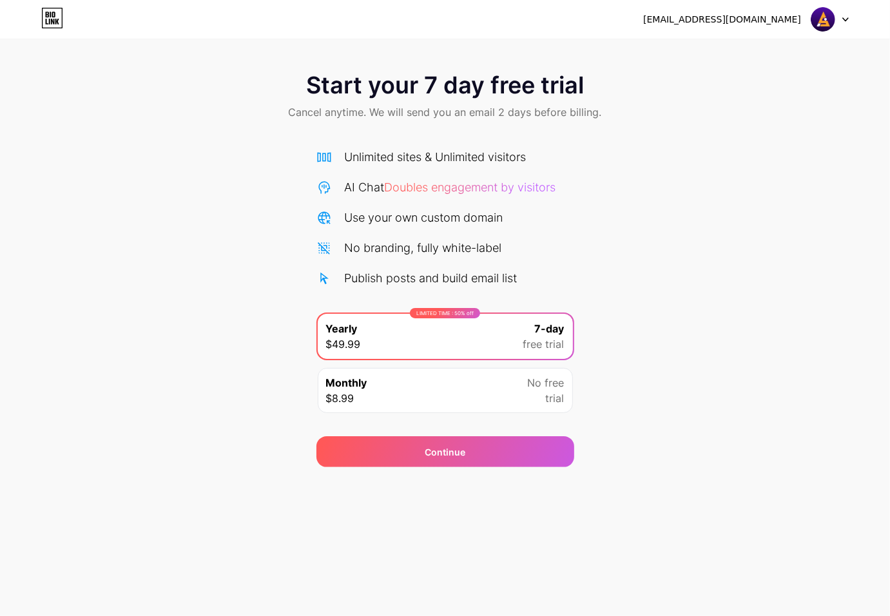
click at [471, 433] on div "Continue" at bounding box center [445, 444] width 258 height 46
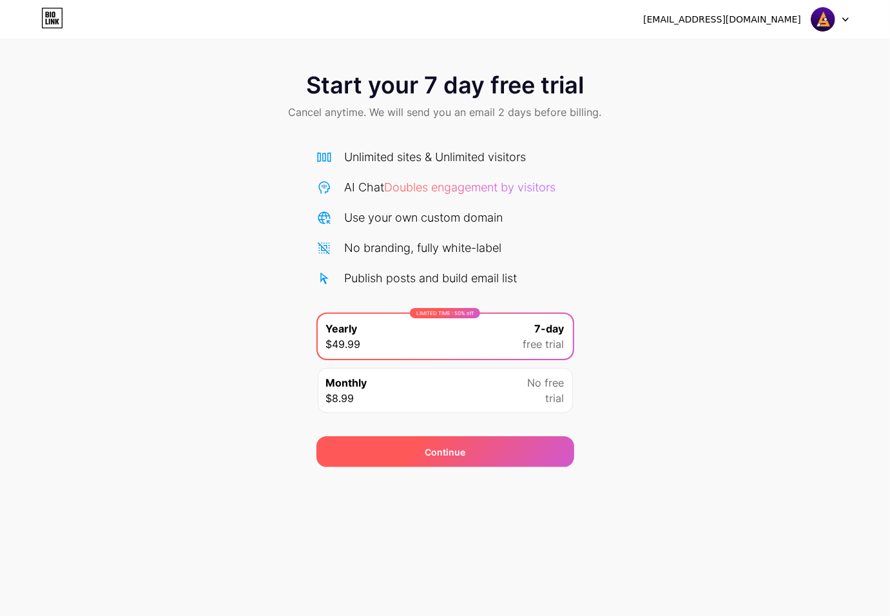
click at [480, 452] on div "Continue" at bounding box center [445, 451] width 258 height 31
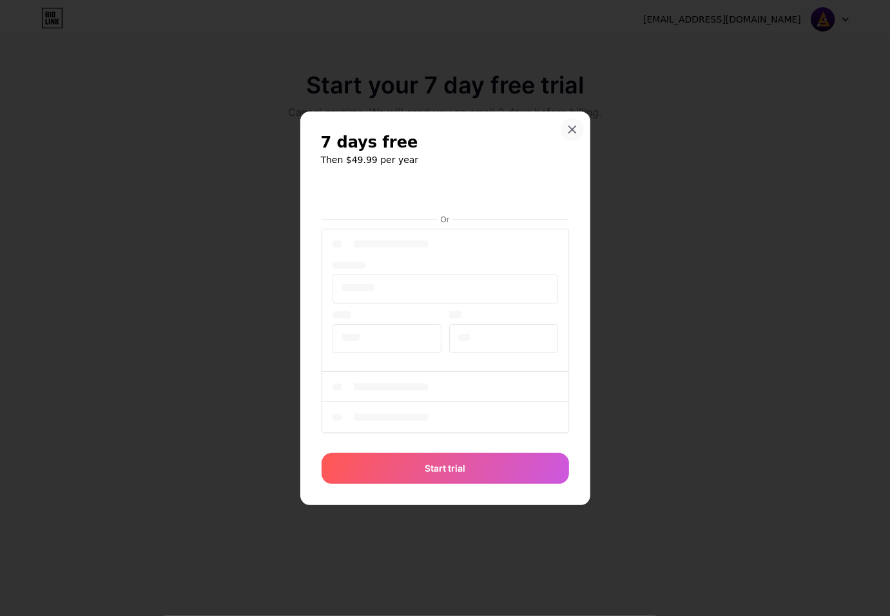
click at [574, 128] on icon at bounding box center [572, 129] width 10 height 10
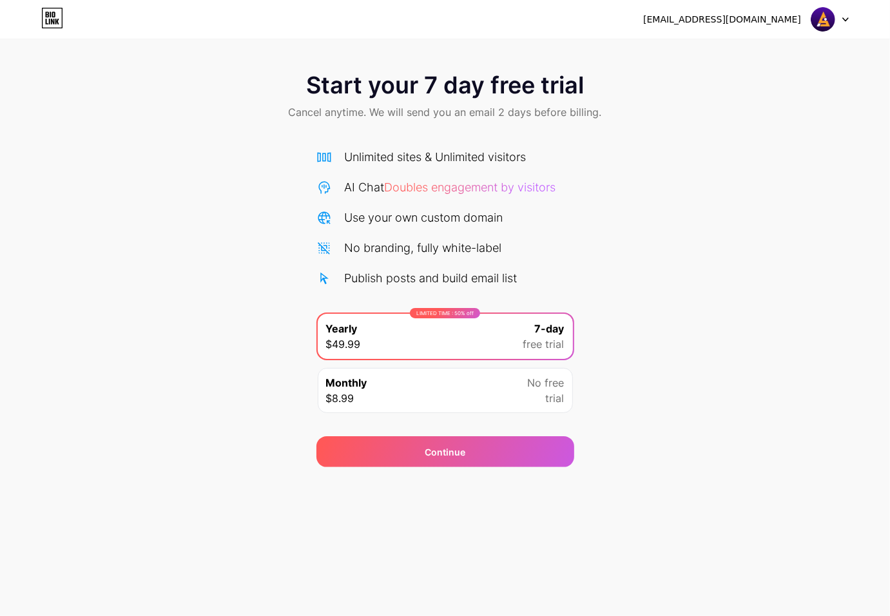
drag, startPoint x: 163, startPoint y: 132, endPoint x: 121, endPoint y: 52, distance: 90.7
click at [157, 121] on div "Start your 7 day free trial Cancel anytime. We will send you an email 2 days be…" at bounding box center [445, 263] width 890 height 408
click at [52, 10] on icon at bounding box center [52, 18] width 22 height 21
drag, startPoint x: 839, startPoint y: 21, endPoint x: 816, endPoint y: 46, distance: 33.3
click at [711, 23] on div at bounding box center [829, 19] width 37 height 23
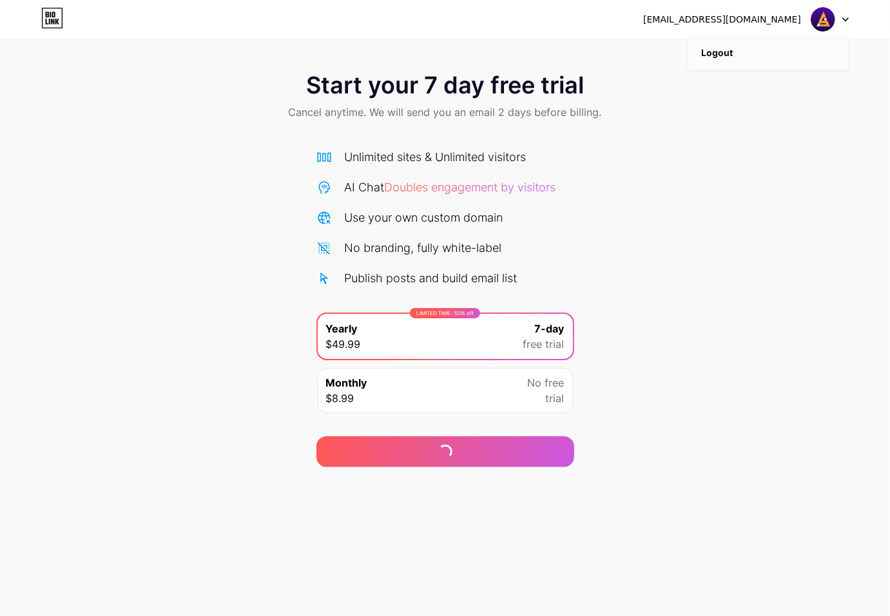
click at [707, 60] on li "Logout" at bounding box center [768, 52] width 160 height 35
click at [711, 52] on li "Logout" at bounding box center [768, 52] width 160 height 35
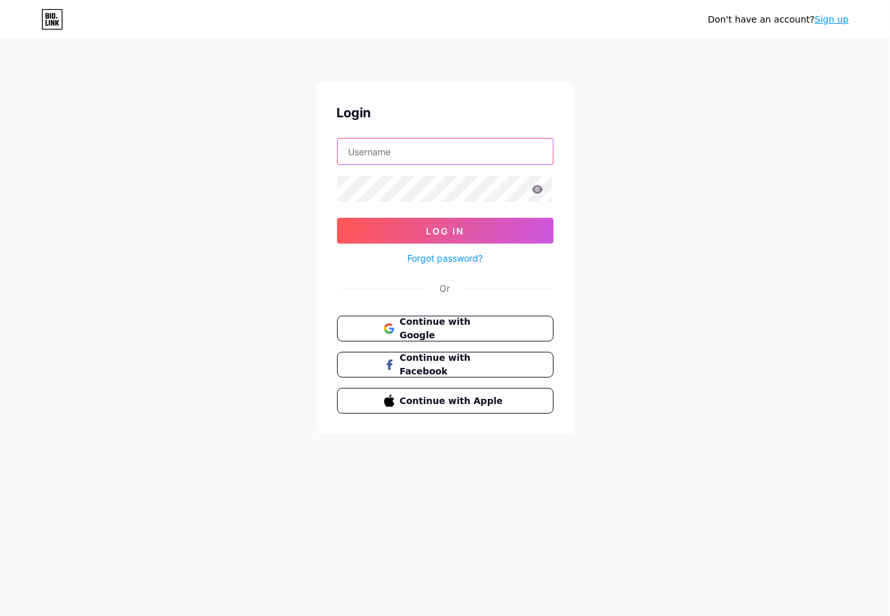
click at [398, 146] on input "text" at bounding box center [445, 151] width 215 height 26
type input "[EMAIL_ADDRESS][DOMAIN_NAME]"
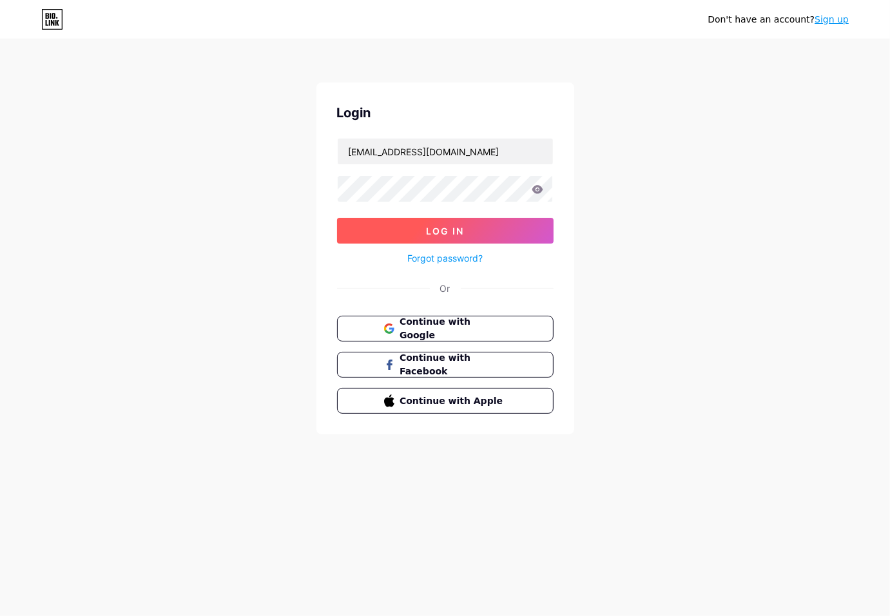
click at [442, 231] on span "Log In" at bounding box center [445, 230] width 38 height 11
click at [477, 224] on button "Log In" at bounding box center [445, 231] width 216 height 26
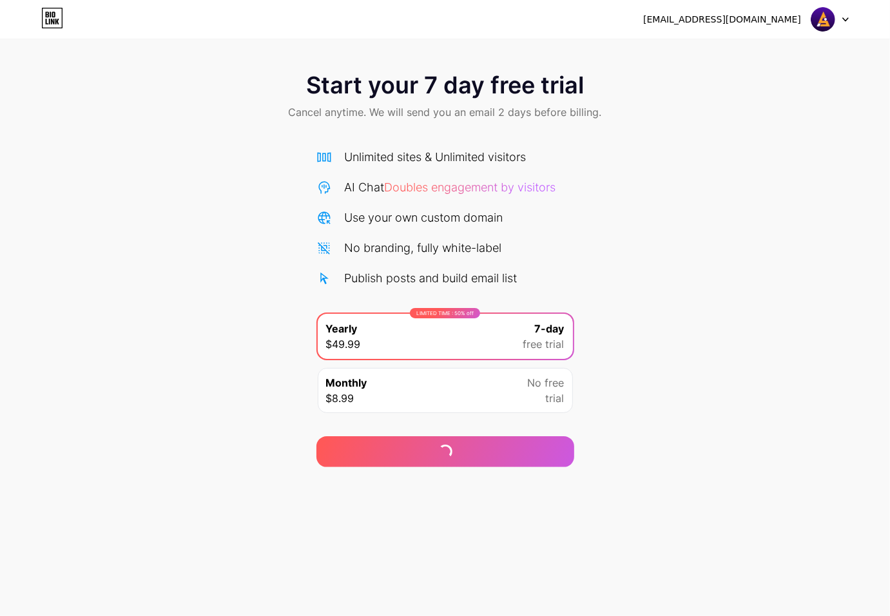
click at [369, 274] on div "Publish posts and build email list" at bounding box center [431, 277] width 173 height 17
click at [514, 338] on div "LIMITED TIME : 50% off Yearly $49.99 7-day free trial" at bounding box center [445, 336] width 255 height 45
click at [458, 337] on div "LIMITED TIME : 50% off Yearly $49.99 7-day free trial" at bounding box center [445, 336] width 255 height 45
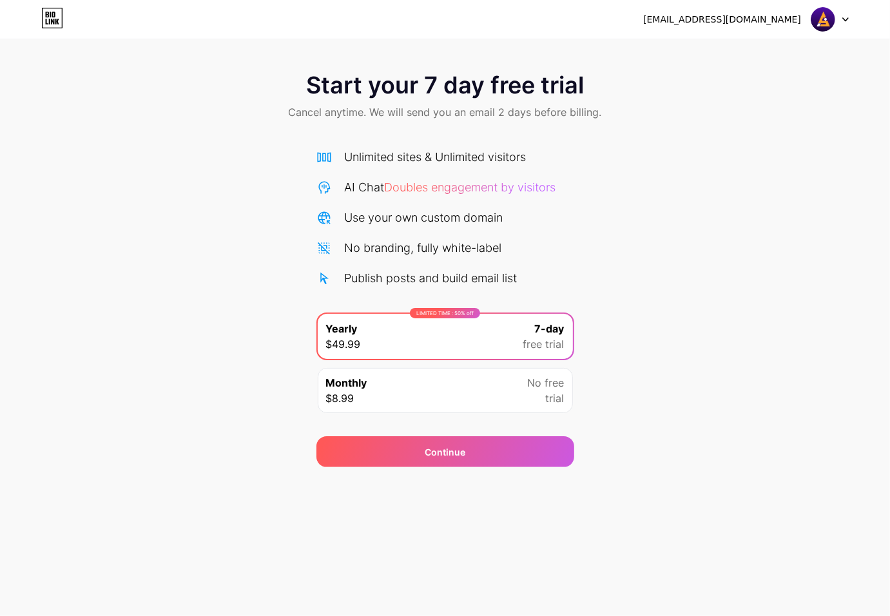
click at [538, 341] on span "free trial" at bounding box center [543, 343] width 41 height 15
drag, startPoint x: 343, startPoint y: 347, endPoint x: 430, endPoint y: 430, distance: 120.3
click at [343, 348] on span "$49.99" at bounding box center [343, 343] width 35 height 15
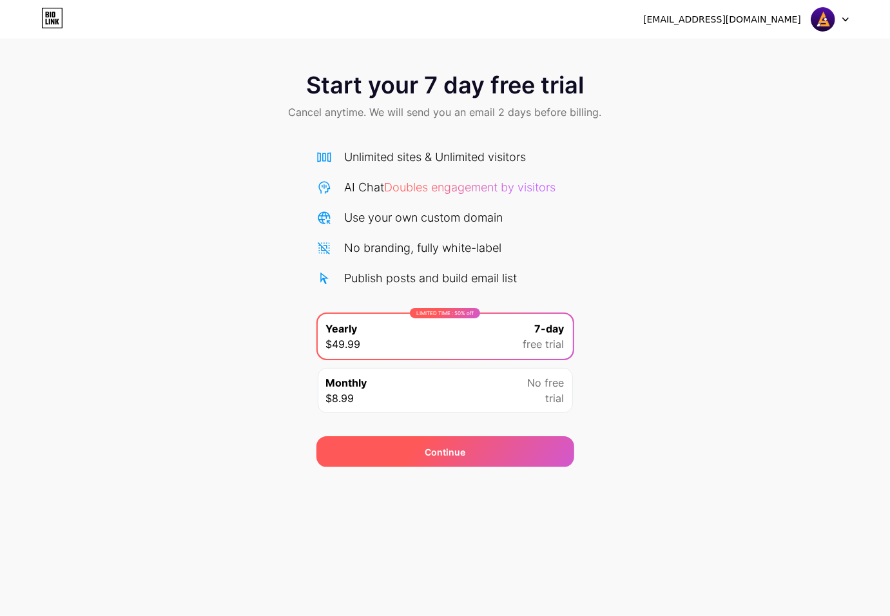
click at [469, 444] on div "Continue" at bounding box center [445, 451] width 258 height 31
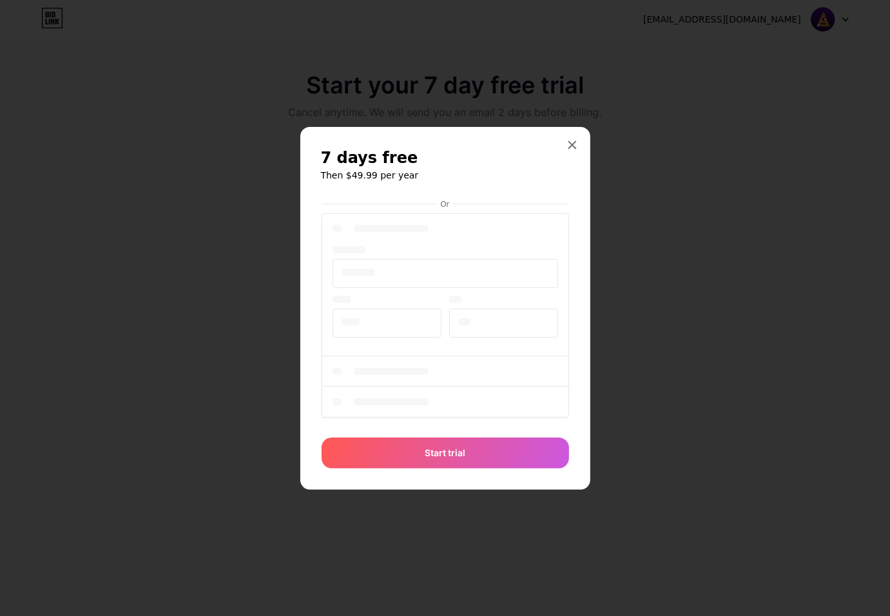
click at [711, 17] on div at bounding box center [445, 308] width 890 height 616
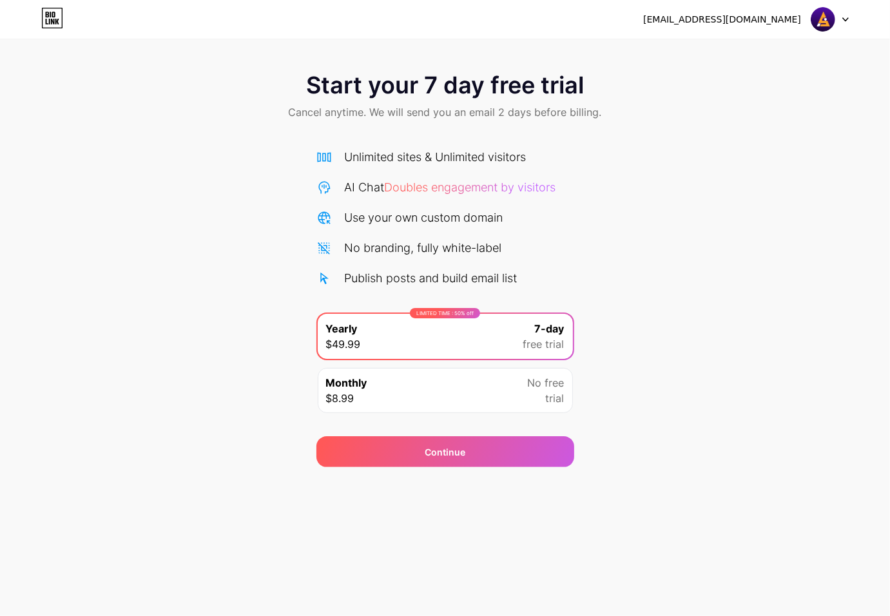
click at [265, 187] on div "Start your 7 day free trial Cancel anytime. We will send you an email 2 days be…" at bounding box center [445, 263] width 890 height 408
drag, startPoint x: 846, startPoint y: 8, endPoint x: 844, endPoint y: 20, distance: 11.8
click at [711, 14] on div at bounding box center [829, 19] width 37 height 23
click at [442, 397] on div "Monthly $8.99 No free trial" at bounding box center [445, 390] width 255 height 45
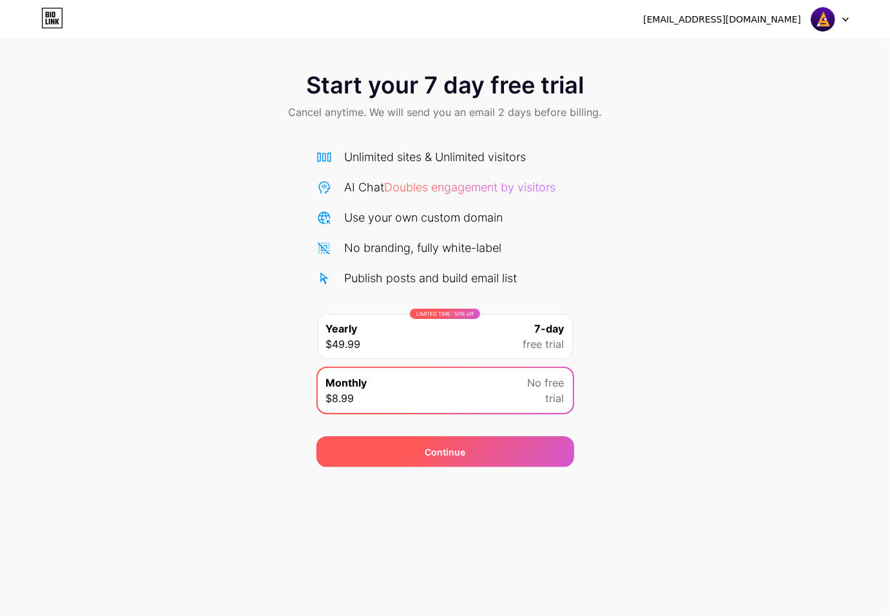
click at [470, 441] on div "Continue" at bounding box center [445, 451] width 258 height 31
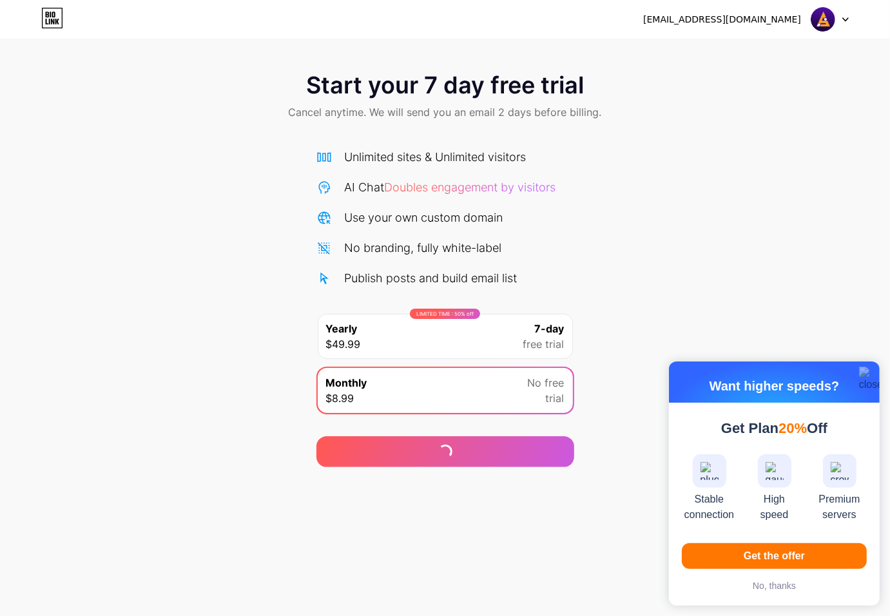
click at [772, 579] on button "No, thanks" at bounding box center [773, 586] width 185 height 14
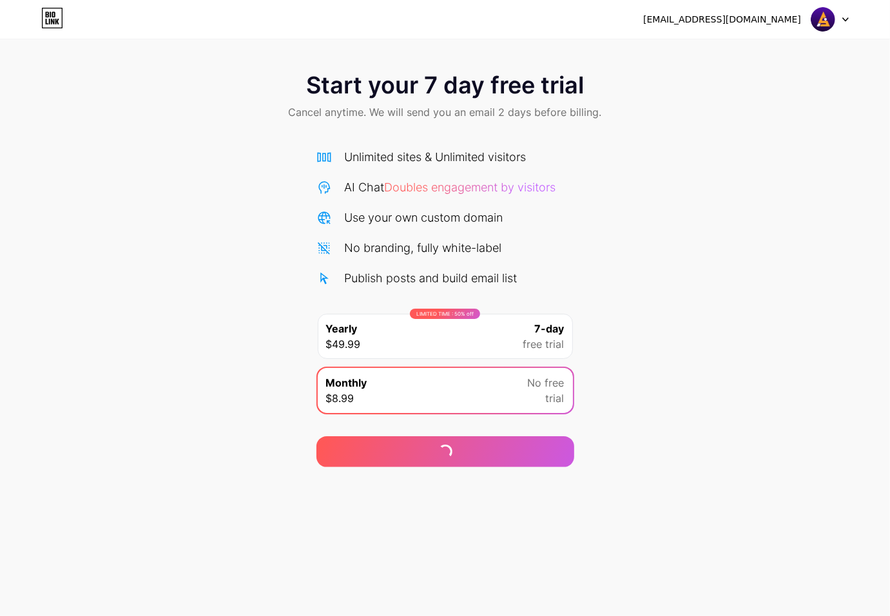
click at [770, 586] on div "mtghd@spartanteam.net Logout Link Copied Start your 7 day free trial Cancel any…" at bounding box center [445, 308] width 890 height 616
